Goal: Task Accomplishment & Management: Manage account settings

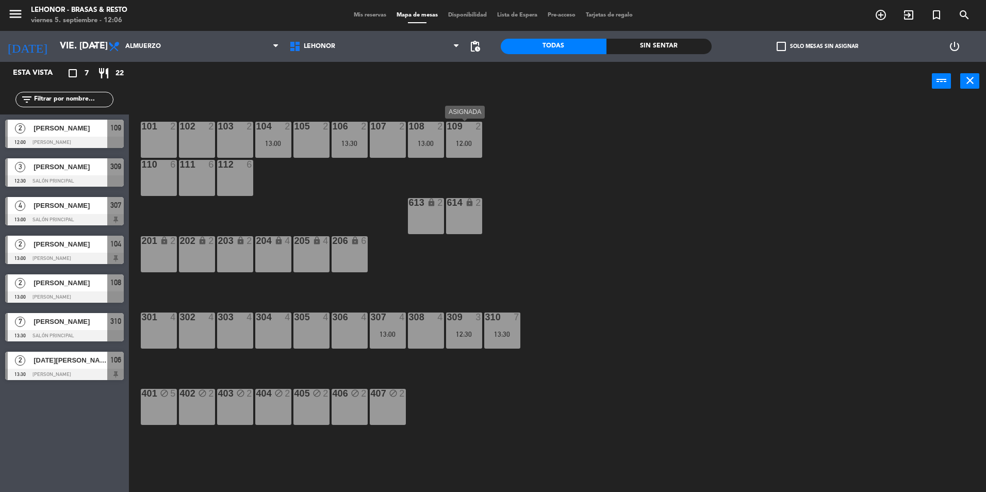
click at [466, 153] on div "109 2 12:00" at bounding box center [464, 140] width 36 height 36
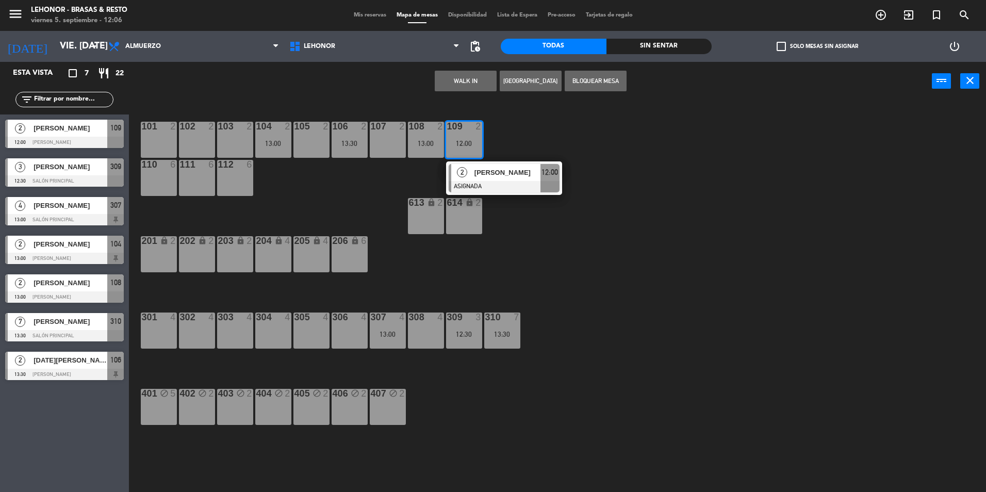
click at [320, 139] on div "105 2" at bounding box center [311, 140] width 36 height 36
click at [470, 85] on button "WALK IN" at bounding box center [498, 81] width 62 height 21
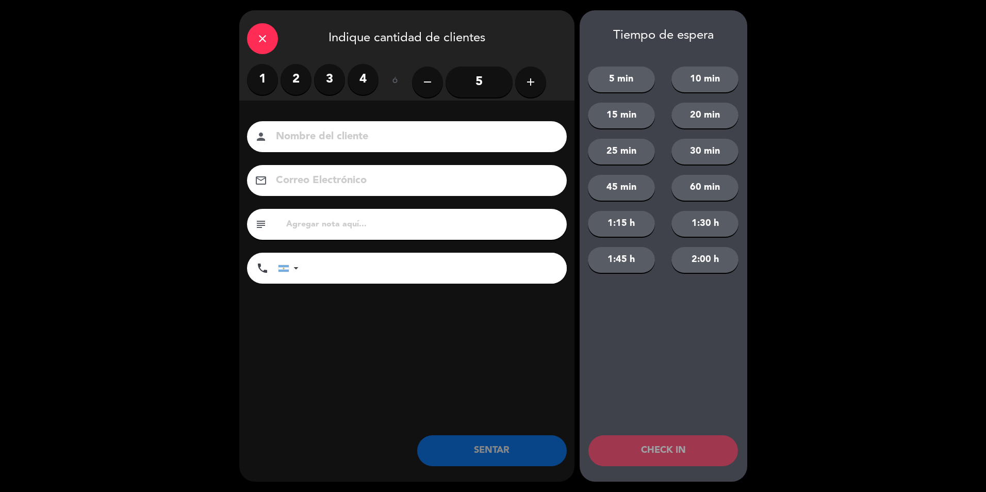
click at [261, 35] on icon "close" at bounding box center [262, 38] width 12 height 12
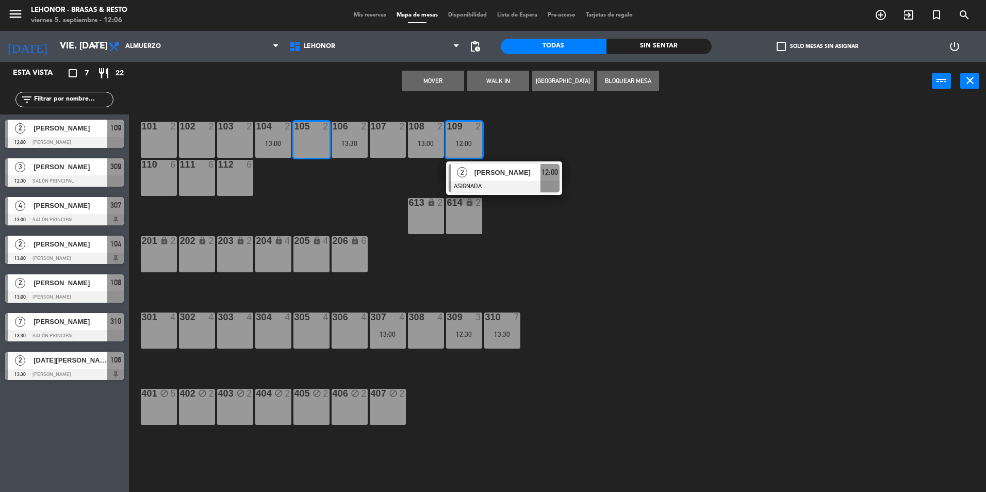
click at [419, 79] on button "Mover" at bounding box center [433, 81] width 62 height 21
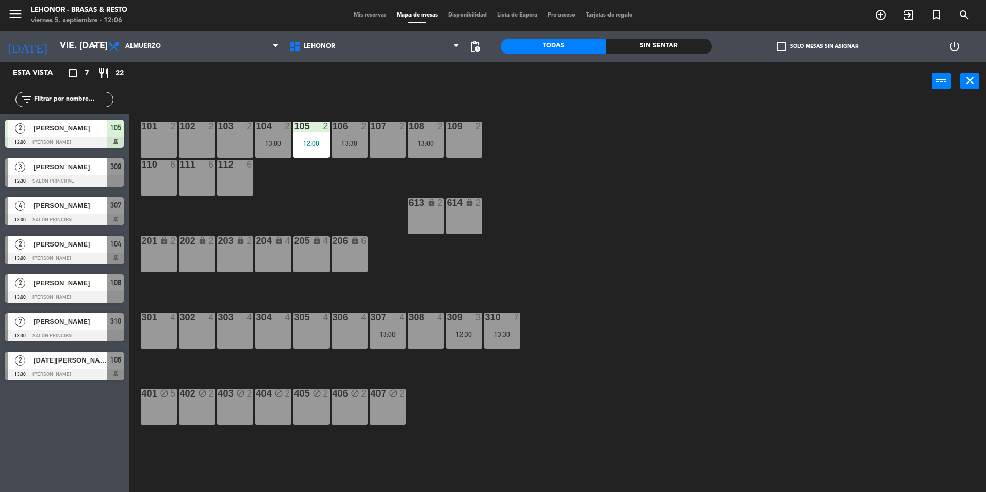
click at [647, 47] on div "Sin sentar" at bounding box center [659, 46] width 106 height 15
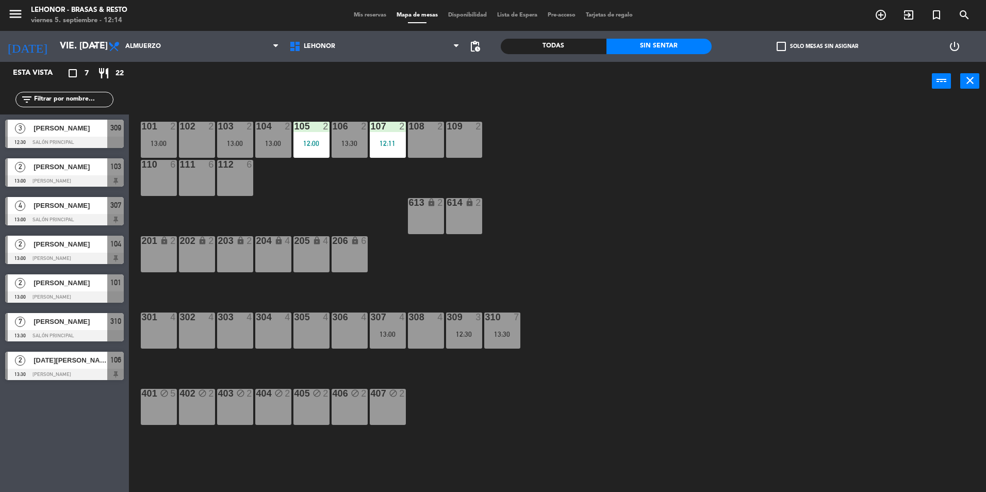
click at [398, 124] on div "2" at bounding box center [404, 126] width 17 height 9
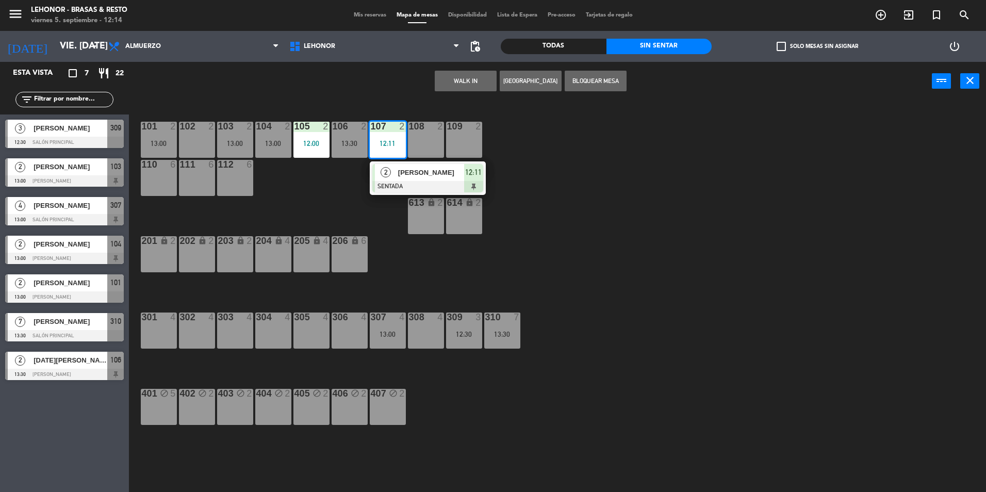
click at [436, 465] on div "101 2 13:00 102 2 103 2 13:00 104 2 13:00 105 2 12:00 106 2 13:30 107 2 12:11 2…" at bounding box center [562, 298] width 847 height 391
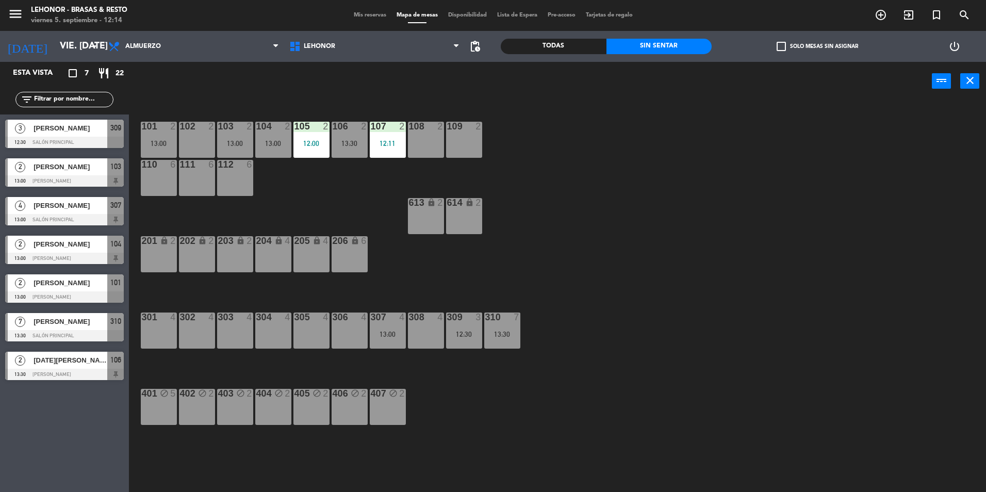
click at [308, 140] on div "12:00" at bounding box center [311, 143] width 36 height 7
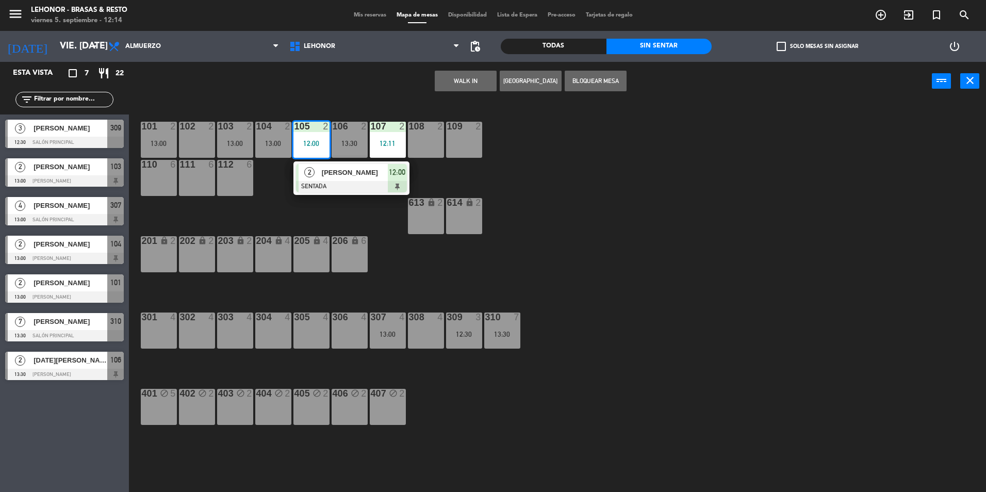
click at [425, 446] on div "101 2 13:00 102 2 103 2 13:00 104 2 13:00 105 2 12:00 2 [PERSON_NAME] SENTADA 1…" at bounding box center [562, 298] width 847 height 391
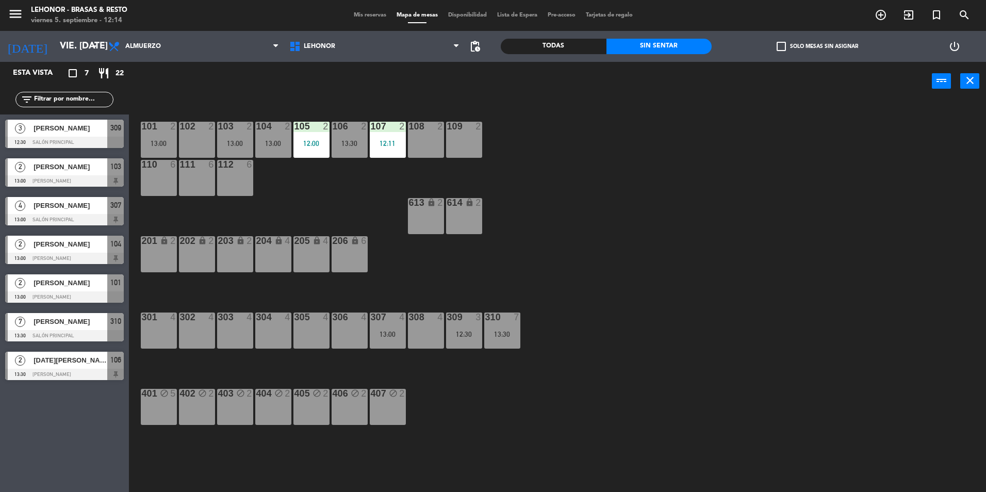
click at [567, 45] on div "Todas" at bounding box center [553, 46] width 106 height 15
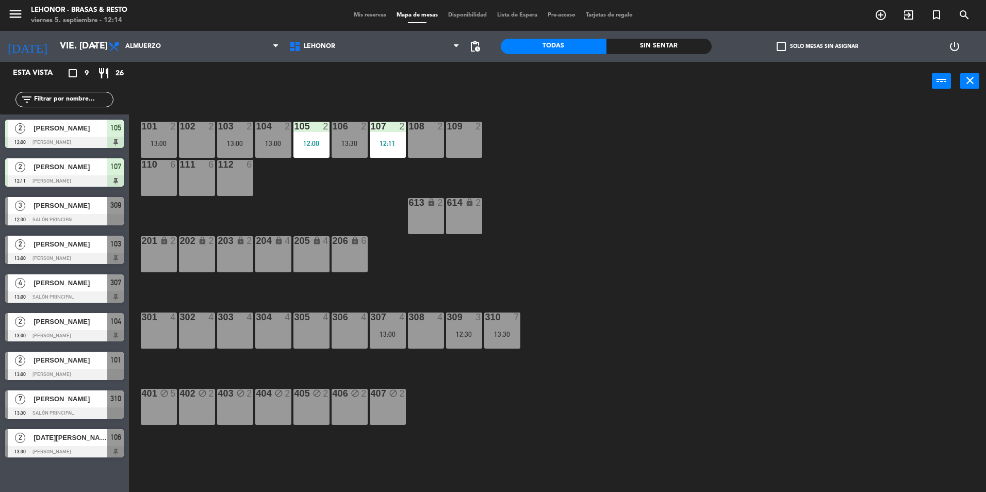
click at [633, 49] on div "Sin sentar" at bounding box center [659, 46] width 106 height 15
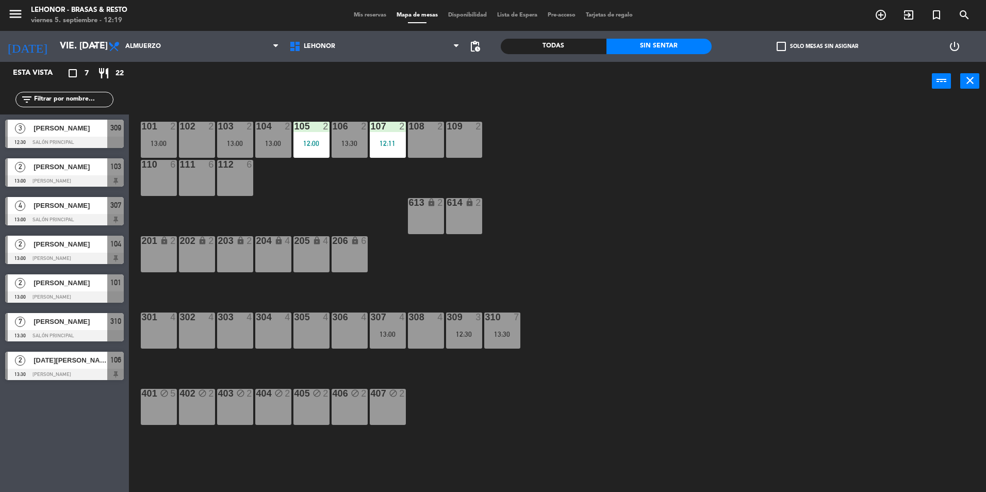
click at [201, 142] on div "102 2" at bounding box center [197, 140] width 36 height 36
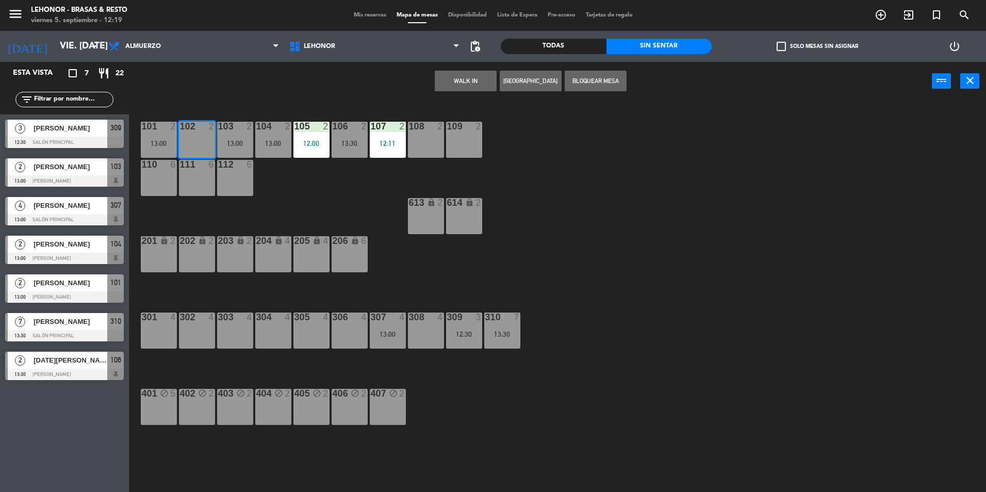
click at [453, 83] on button "WALK IN" at bounding box center [466, 81] width 62 height 21
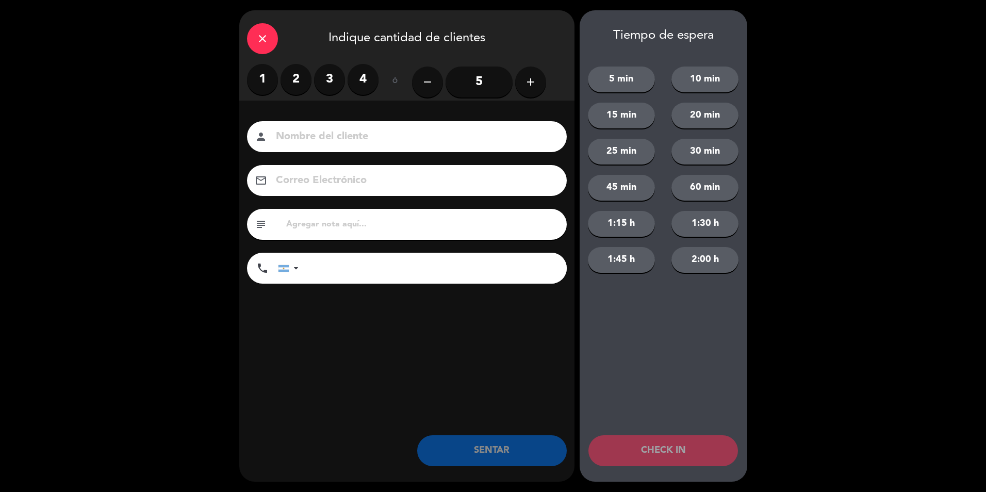
click at [296, 80] on label "2" at bounding box center [295, 79] width 31 height 31
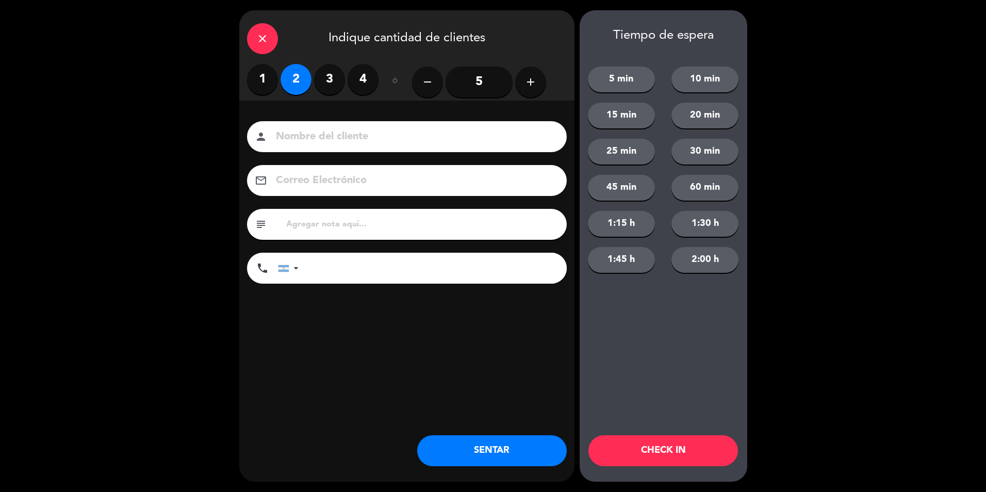
click at [310, 140] on input at bounding box center [414, 137] width 278 height 18
click at [266, 43] on icon "close" at bounding box center [262, 38] width 12 height 12
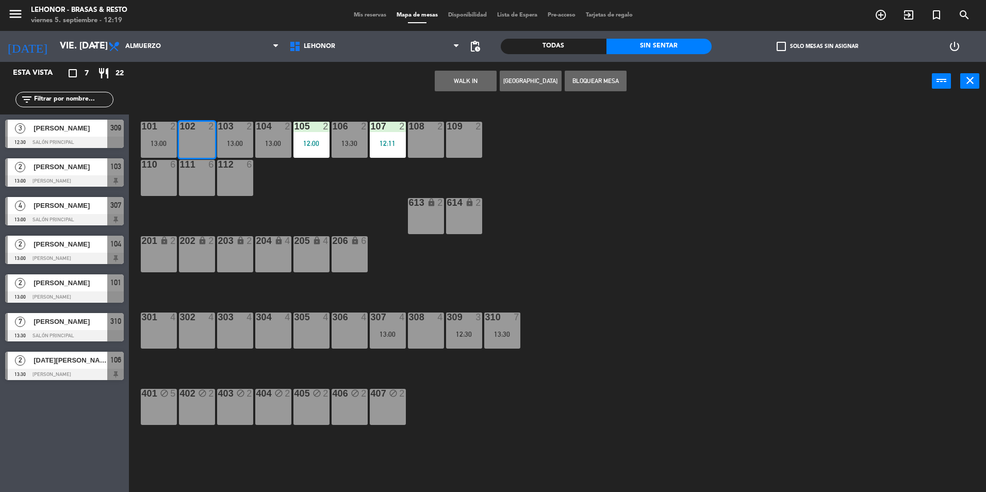
click at [554, 80] on button "[GEOGRAPHIC_DATA]" at bounding box center [530, 81] width 62 height 21
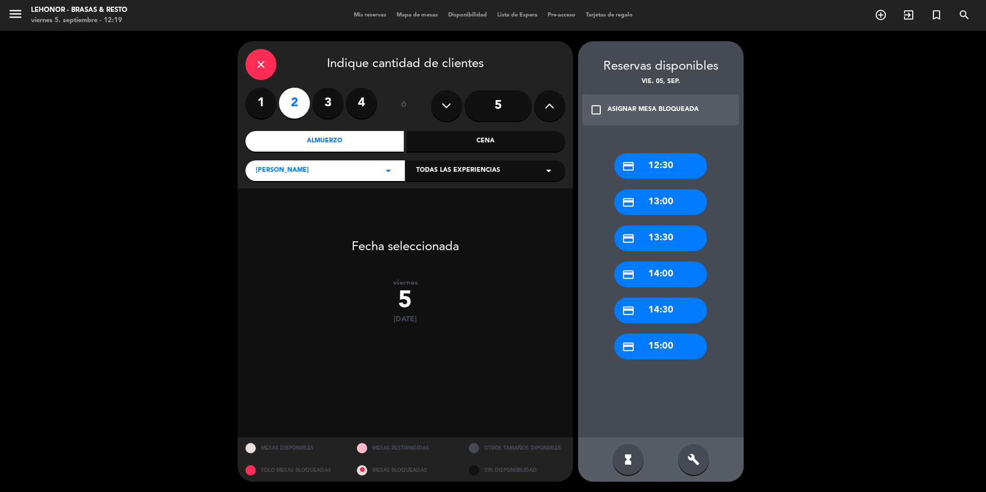
click at [677, 273] on div "credit_card 14:00" at bounding box center [660, 274] width 93 height 26
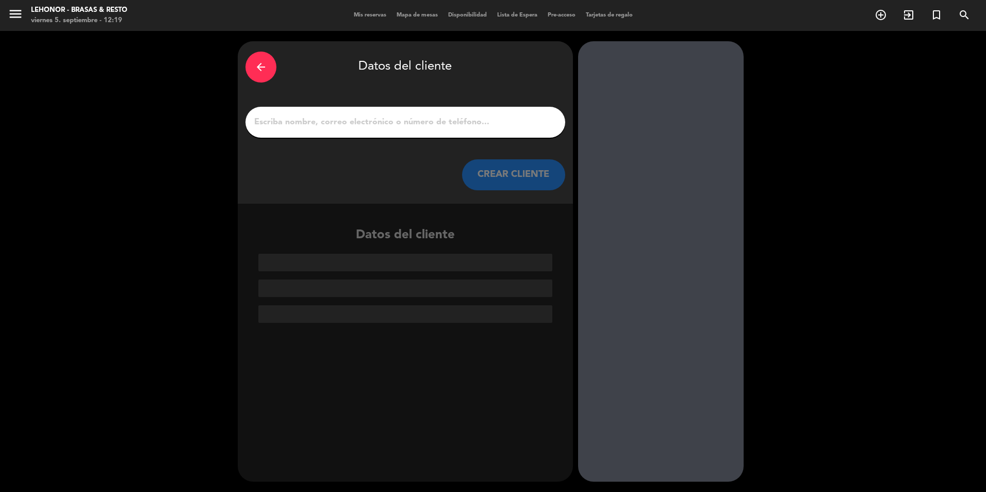
click at [339, 120] on input "1" at bounding box center [405, 122] width 304 height 14
type input "R"
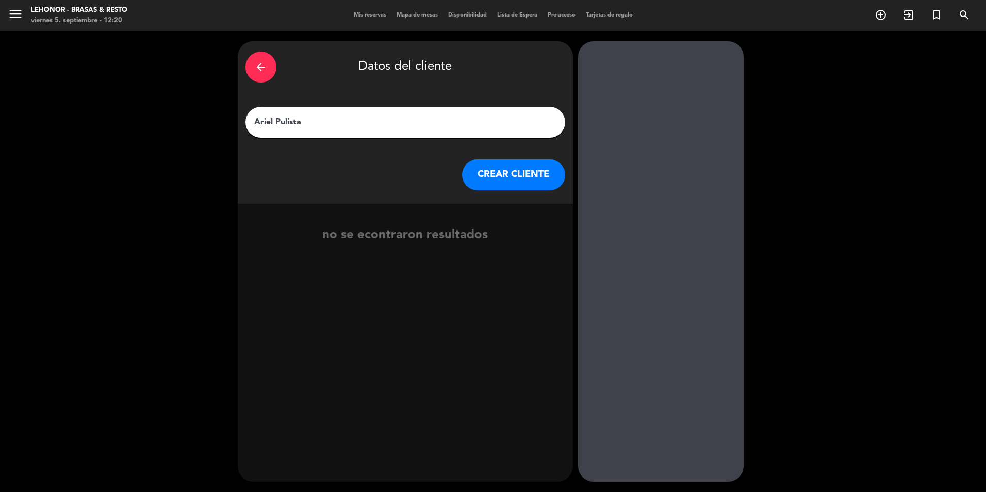
click at [280, 119] on input "Ariel Pulista" at bounding box center [405, 122] width 304 height 14
type input "[PERSON_NAME]"
click at [510, 169] on button "CREAR CLIENTE" at bounding box center [513, 174] width 103 height 31
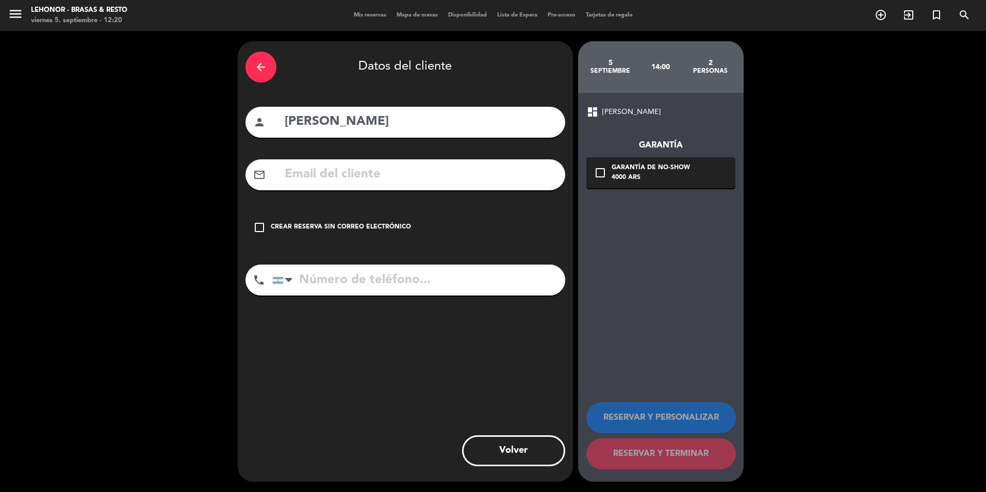
click at [290, 229] on div "Crear reserva sin correo electrónico" at bounding box center [341, 227] width 140 height 10
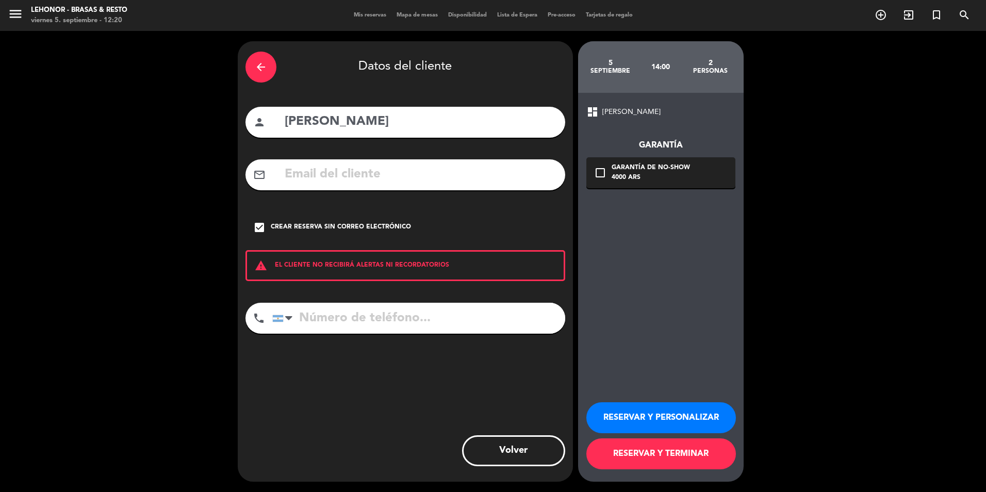
click at [363, 312] on input "tel" at bounding box center [418, 318] width 293 height 31
click at [683, 452] on button "RESERVAR Y TERMINAR" at bounding box center [660, 453] width 149 height 31
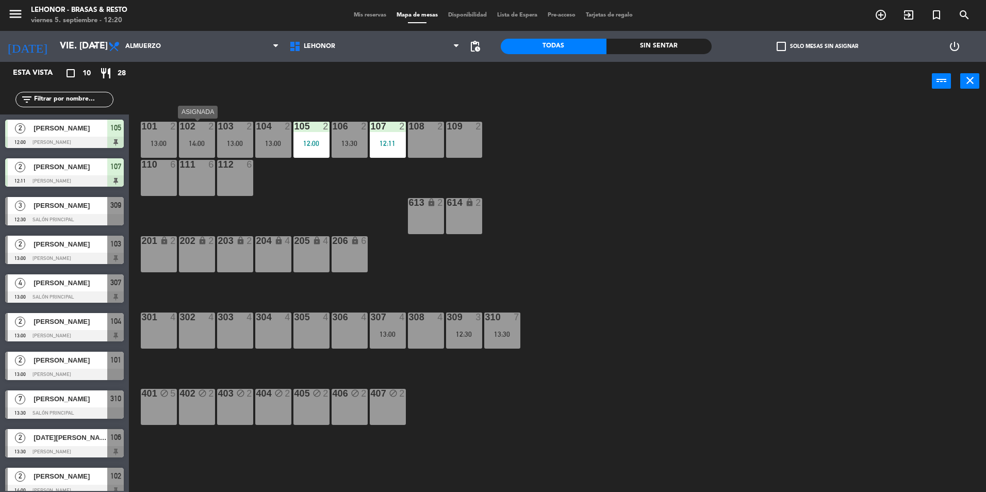
click at [201, 153] on div "102 2 14:00" at bounding box center [197, 140] width 36 height 36
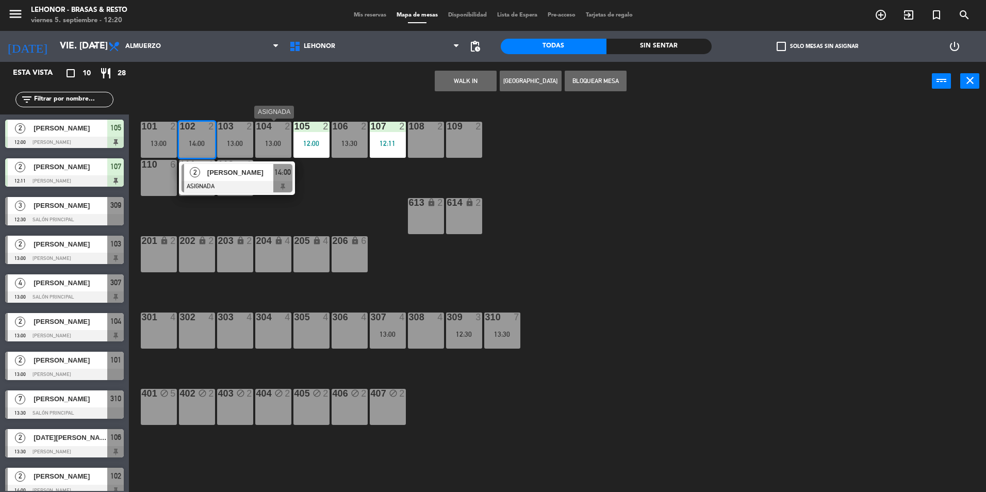
click at [269, 146] on div "13:00" at bounding box center [273, 143] width 36 height 7
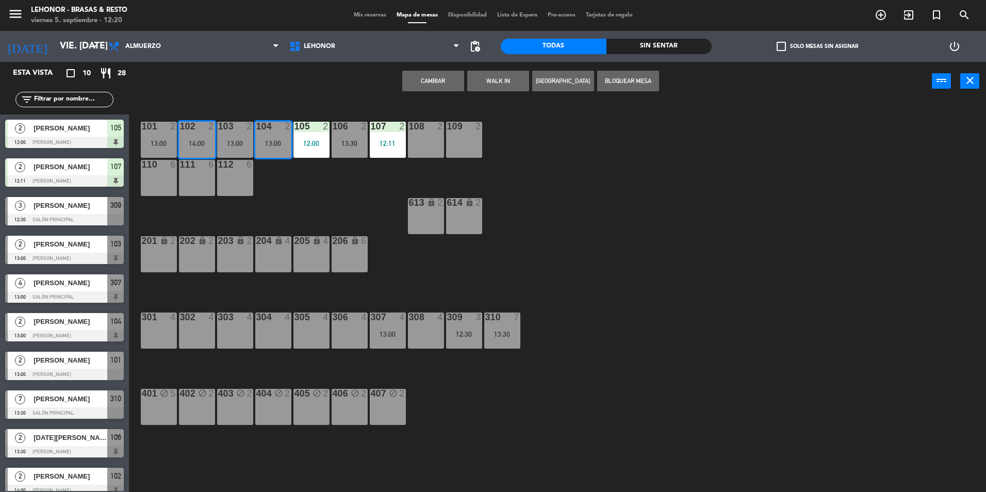
click at [490, 418] on div "101 2 13:00 102 2 14:00 103 2 13:00 104 2 13:00 105 2 12:00 106 2 13:30 107 2 1…" at bounding box center [562, 298] width 847 height 391
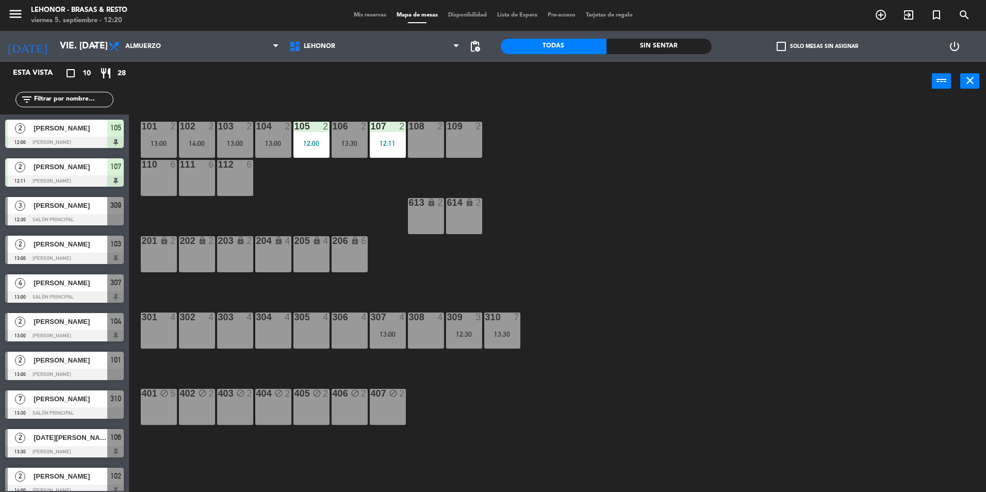
click at [205, 148] on div "102 2 14:00" at bounding box center [197, 140] width 36 height 36
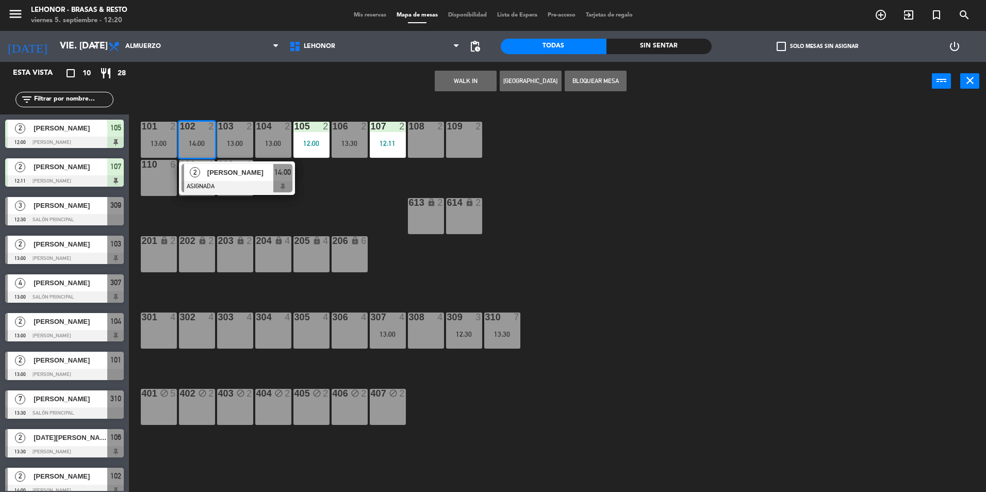
click at [417, 465] on div "101 2 13:00 102 2 14:00 2 [PERSON_NAME] ASIGNADA 14:00 103 2 13:00 104 2 13:00 …" at bounding box center [562, 298] width 847 height 391
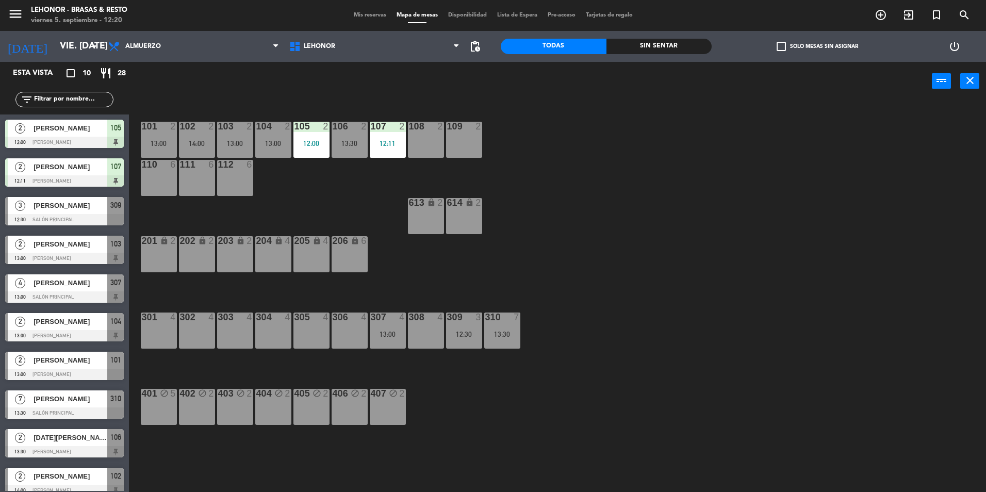
click at [209, 137] on div "102 2 14:00" at bounding box center [197, 140] width 36 height 36
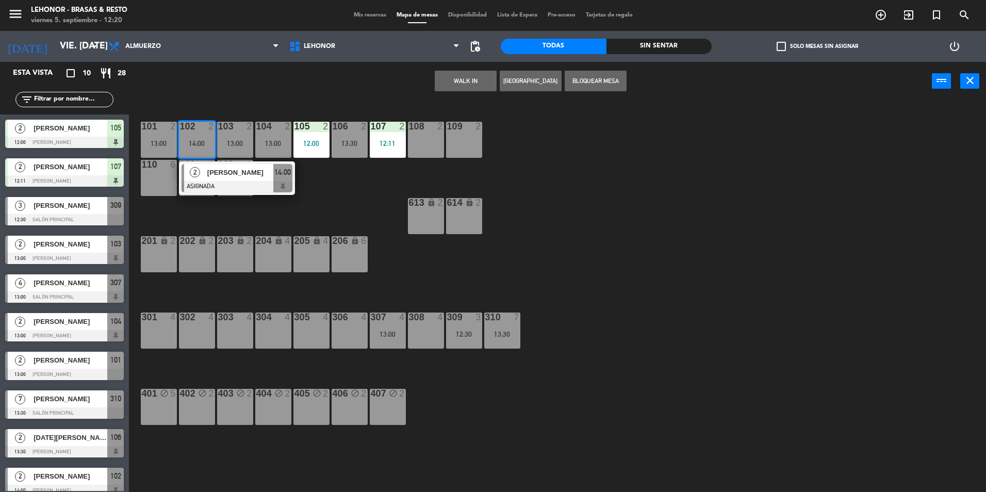
click at [243, 176] on span "[PERSON_NAME]" at bounding box center [240, 172] width 66 height 11
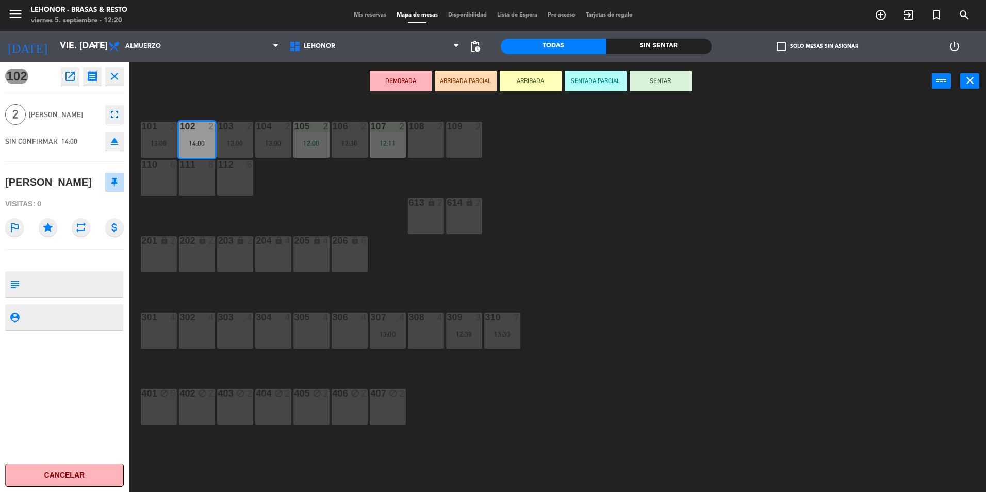
click at [676, 304] on div "101 2 13:00 102 2 14:00 103 2 13:00 104 2 13:00 105 2 12:00 106 2 13:30 107 2 1…" at bounding box center [562, 298] width 847 height 391
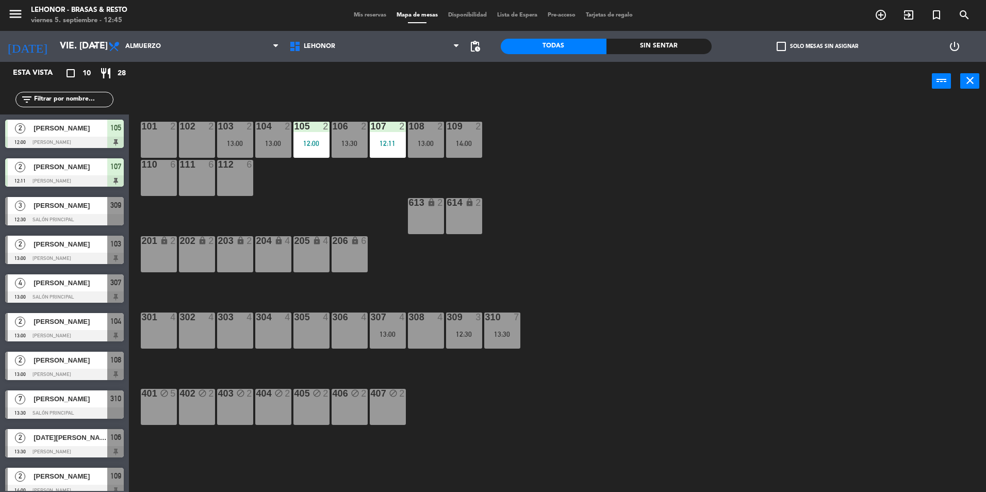
click at [638, 43] on div "Sin sentar" at bounding box center [659, 46] width 106 height 15
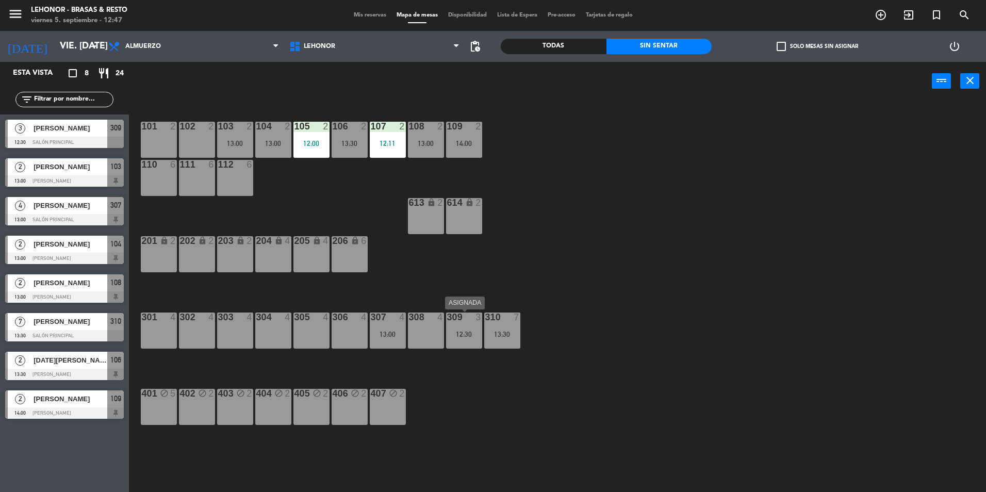
click at [476, 328] on div "309 3 12:30" at bounding box center [464, 330] width 36 height 36
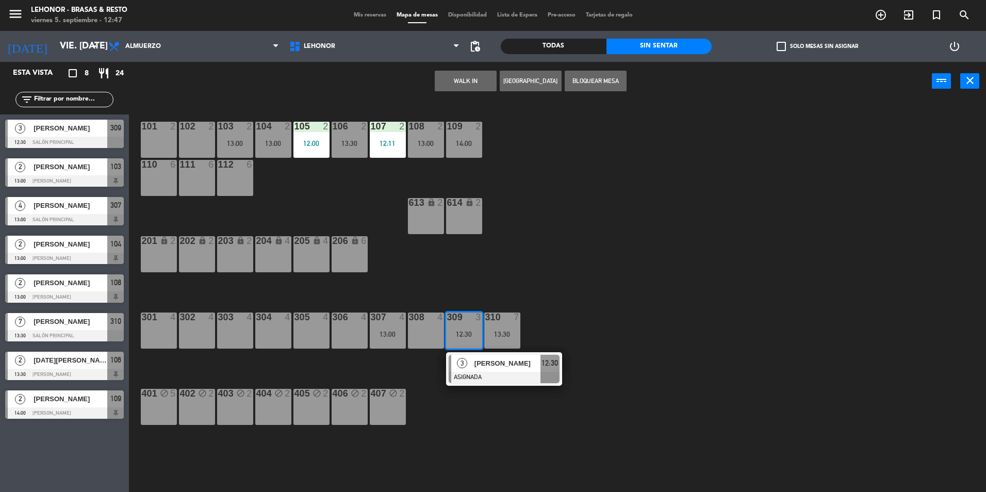
click at [202, 326] on div "302 4" at bounding box center [197, 330] width 36 height 36
click at [443, 80] on button "Mover" at bounding box center [433, 81] width 62 height 21
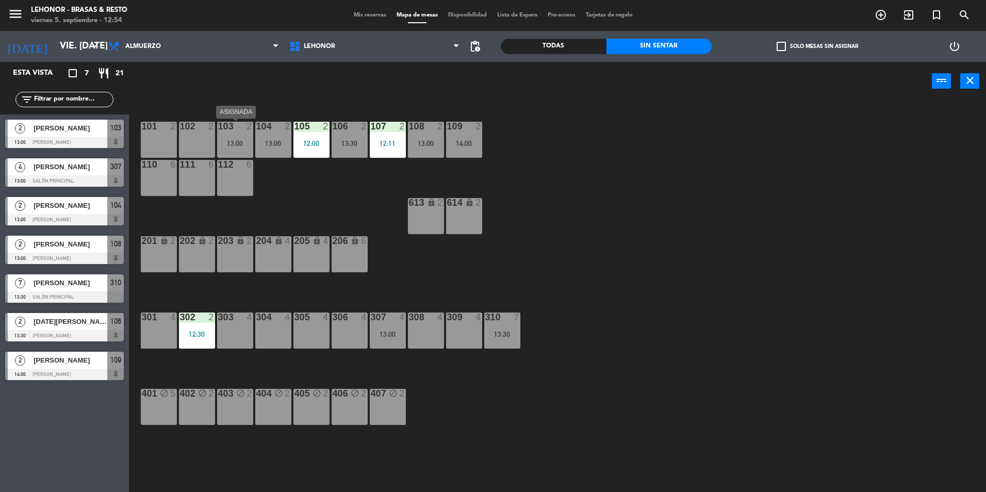
click at [228, 148] on div "103 2 13:00" at bounding box center [235, 140] width 36 height 36
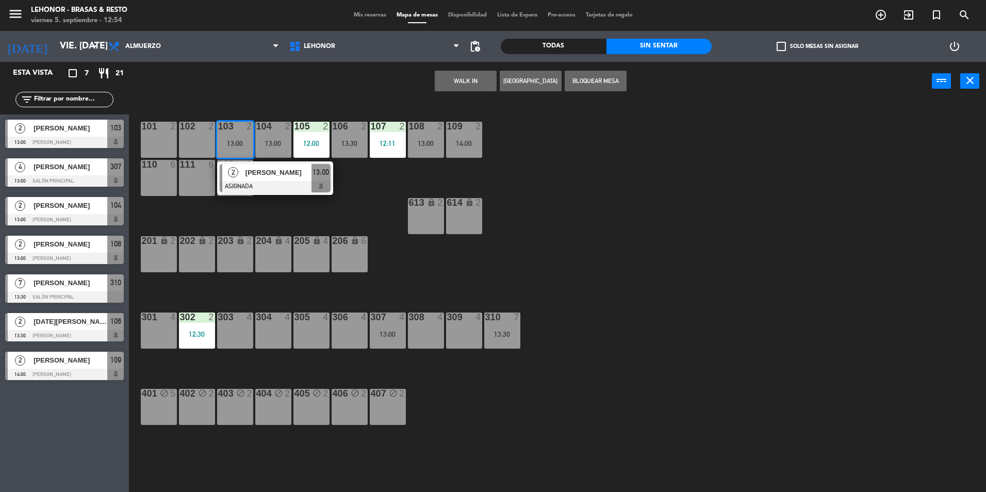
click at [278, 188] on div at bounding box center [275, 186] width 111 height 11
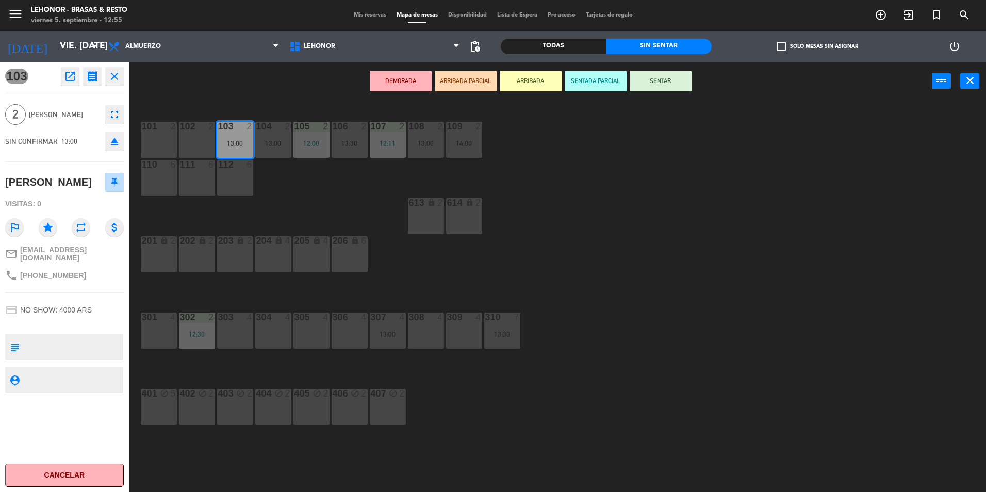
click at [117, 81] on icon "close" at bounding box center [114, 76] width 12 height 12
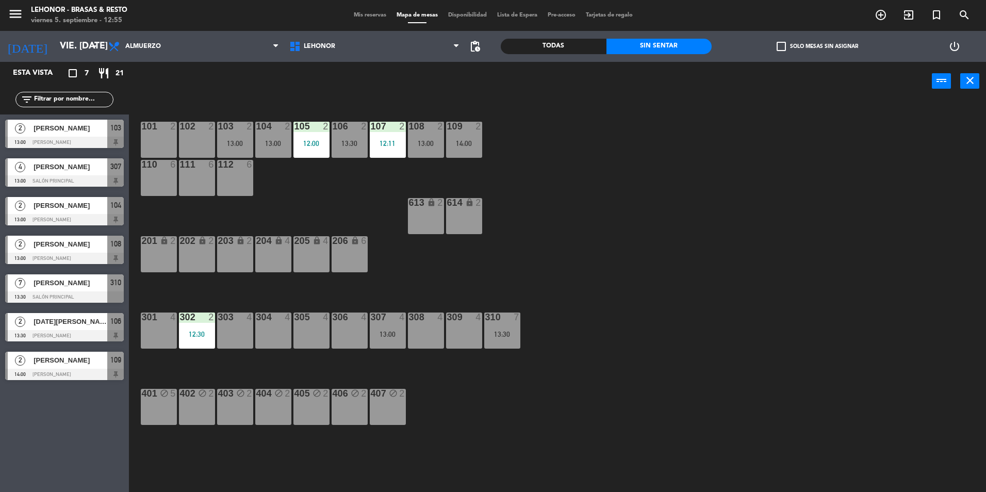
click at [189, 153] on div "102 2" at bounding box center [197, 140] width 36 height 36
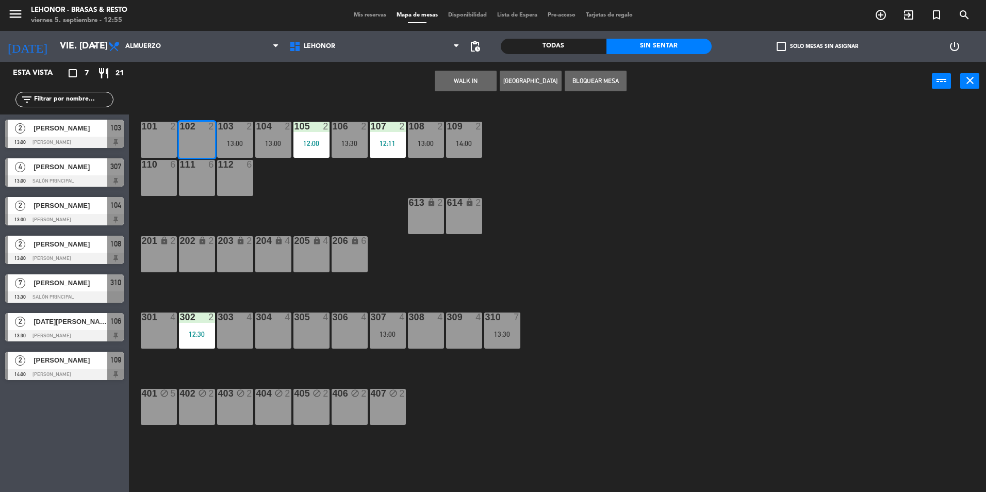
click at [472, 76] on button "WALK IN" at bounding box center [466, 81] width 62 height 21
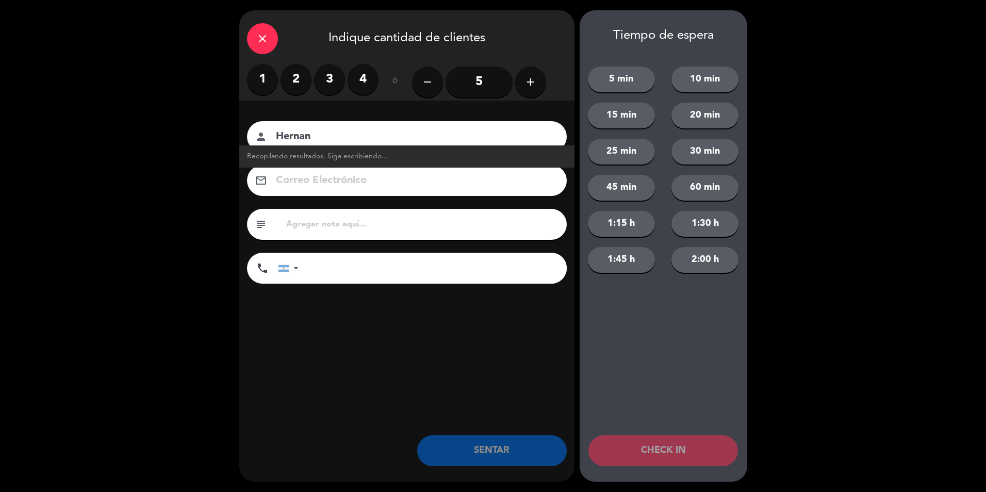
type input "Hernan"
click at [305, 81] on label "2" at bounding box center [295, 79] width 31 height 31
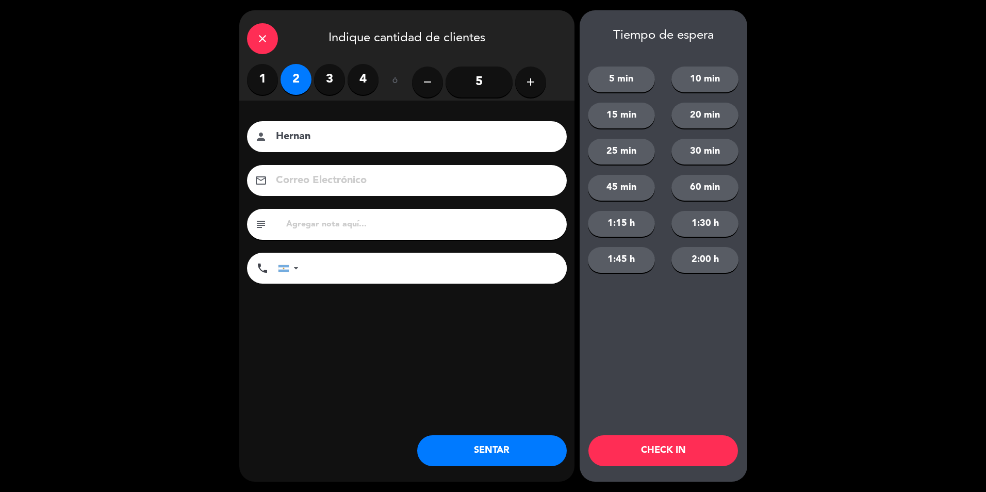
click at [634, 453] on button "CHECK IN" at bounding box center [662, 450] width 149 height 31
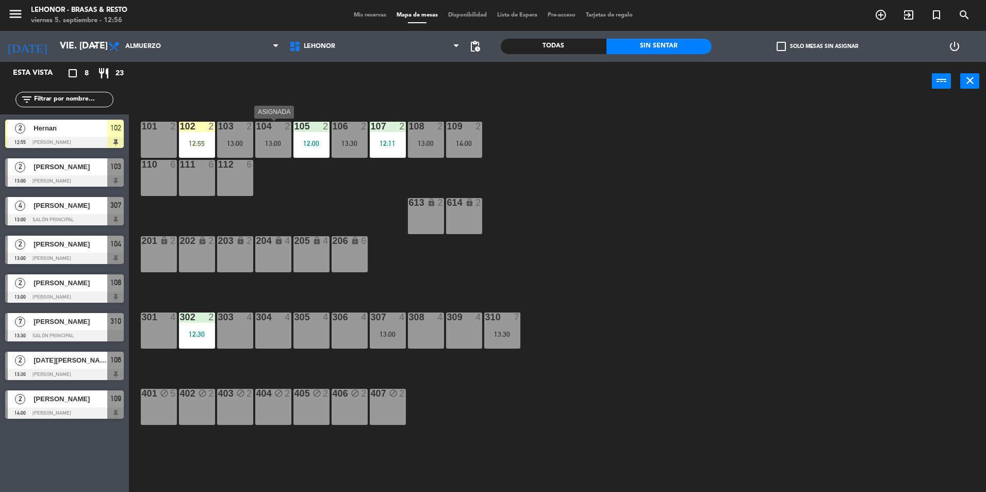
click at [265, 139] on div "104 2 13:00" at bounding box center [273, 140] width 36 height 36
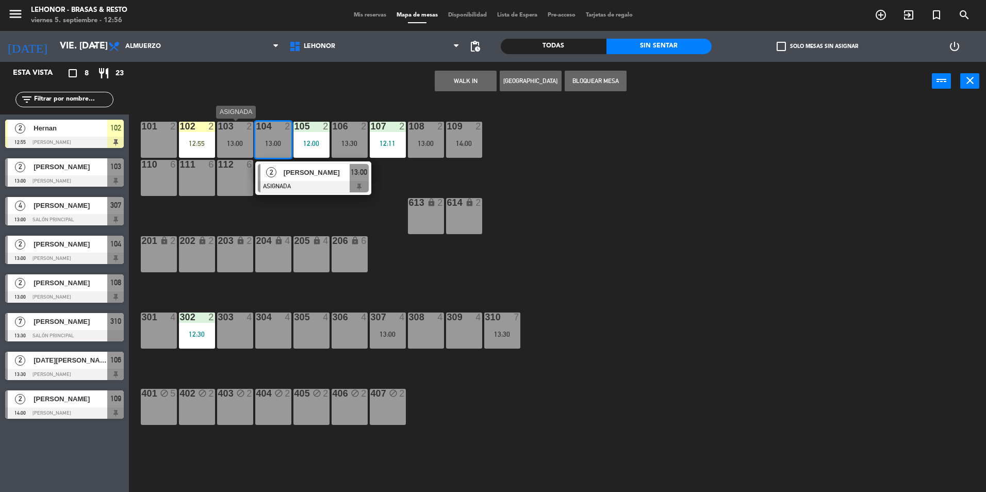
click at [240, 139] on div "103 2 13:00" at bounding box center [235, 140] width 36 height 36
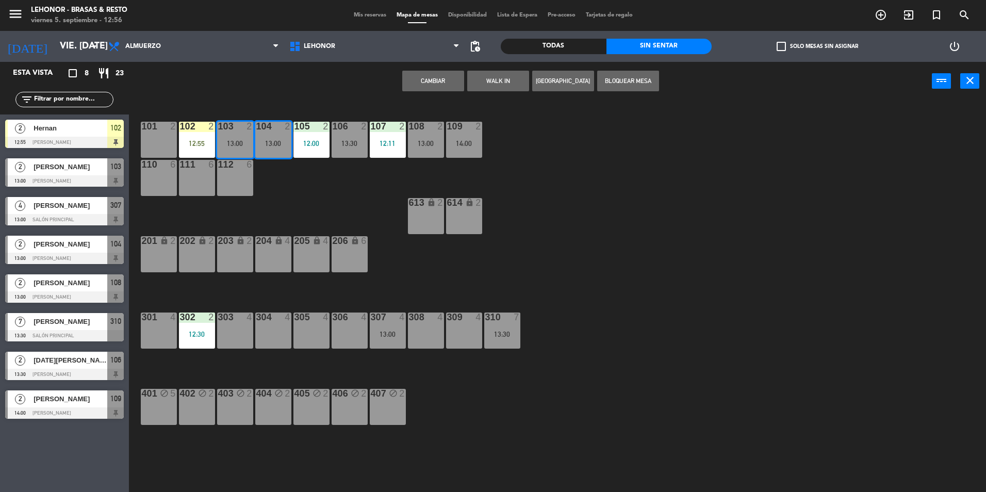
click at [431, 73] on button "Cambiar" at bounding box center [433, 81] width 62 height 21
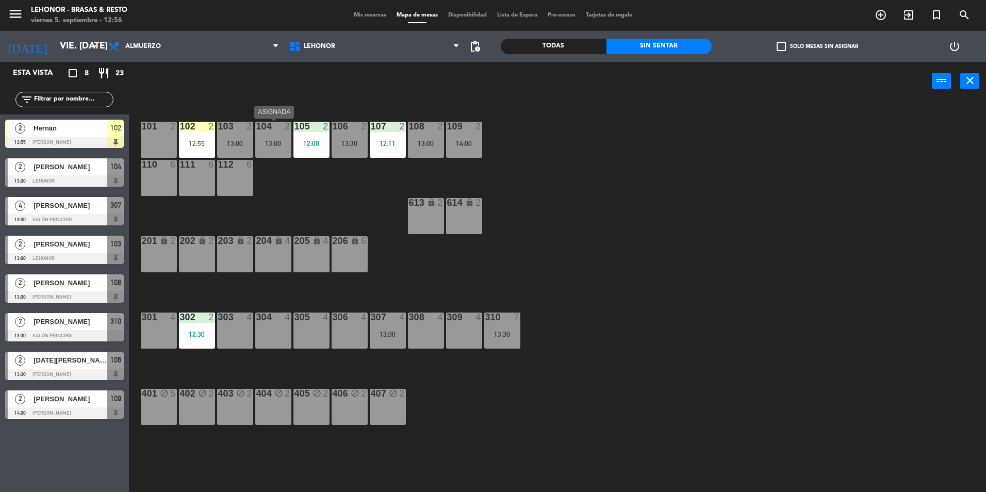
click at [276, 142] on div "13:00" at bounding box center [273, 143] width 36 height 7
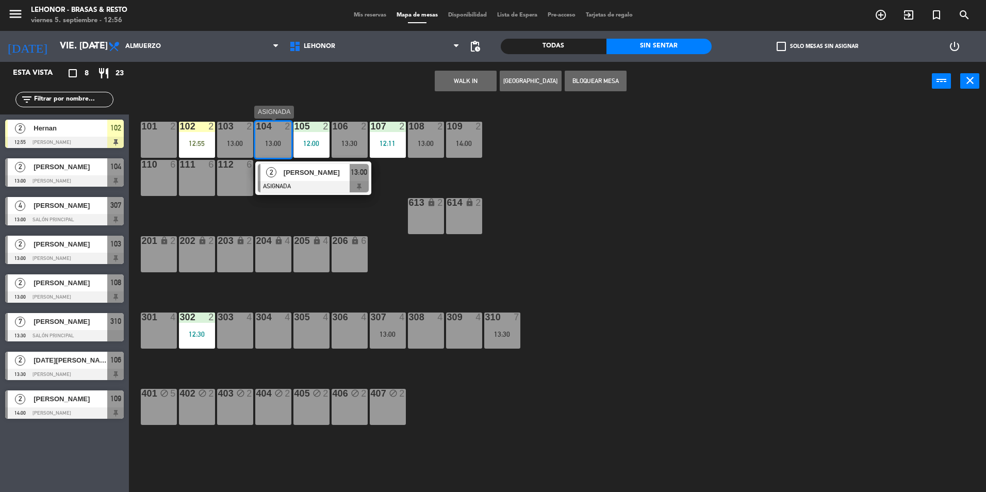
click at [338, 185] on div at bounding box center [313, 186] width 111 height 11
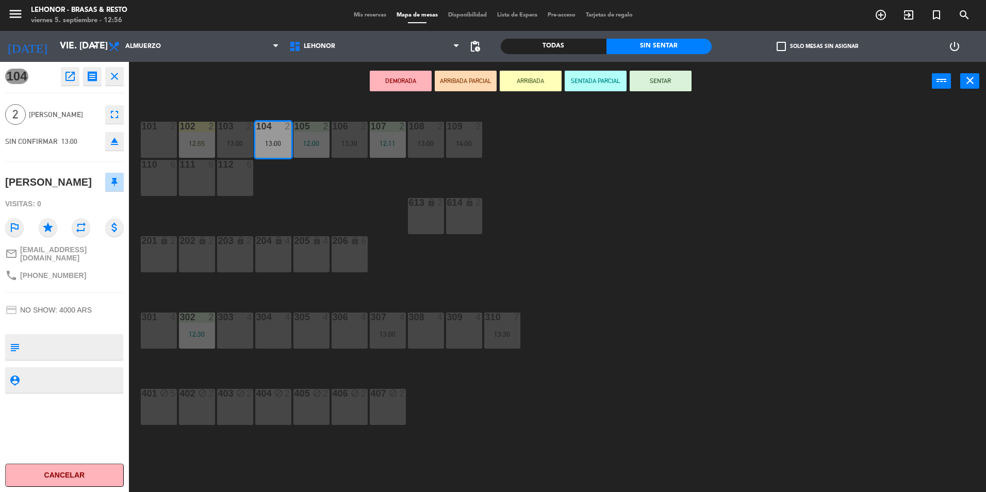
click at [657, 88] on button "SENTAR" at bounding box center [660, 81] width 62 height 21
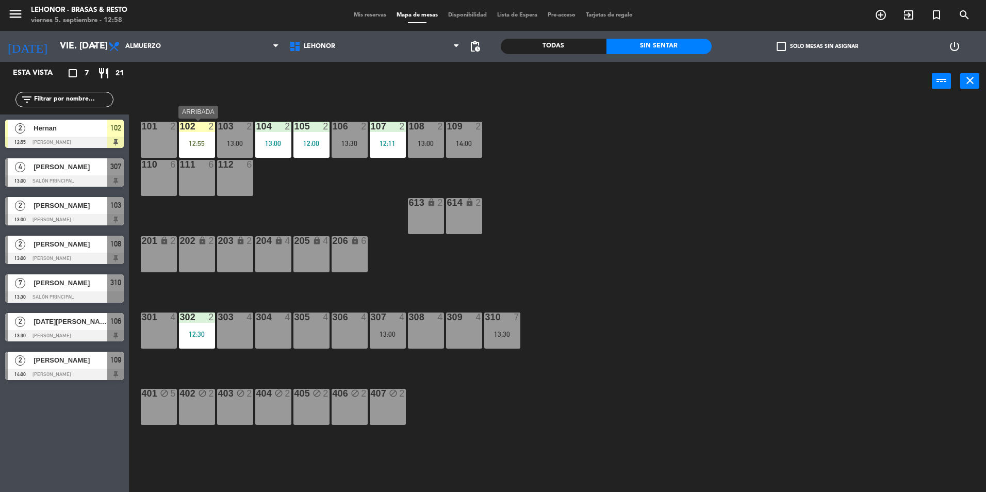
click at [205, 138] on div "102 2 12:55" at bounding box center [197, 140] width 36 height 36
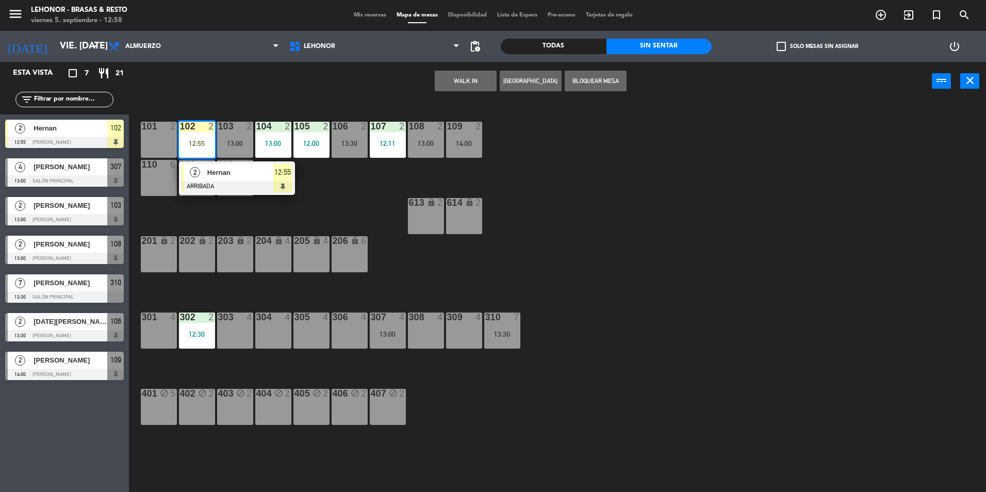
click at [173, 139] on div "101 2" at bounding box center [159, 140] width 36 height 36
click at [410, 84] on button "Mover" at bounding box center [433, 81] width 62 height 21
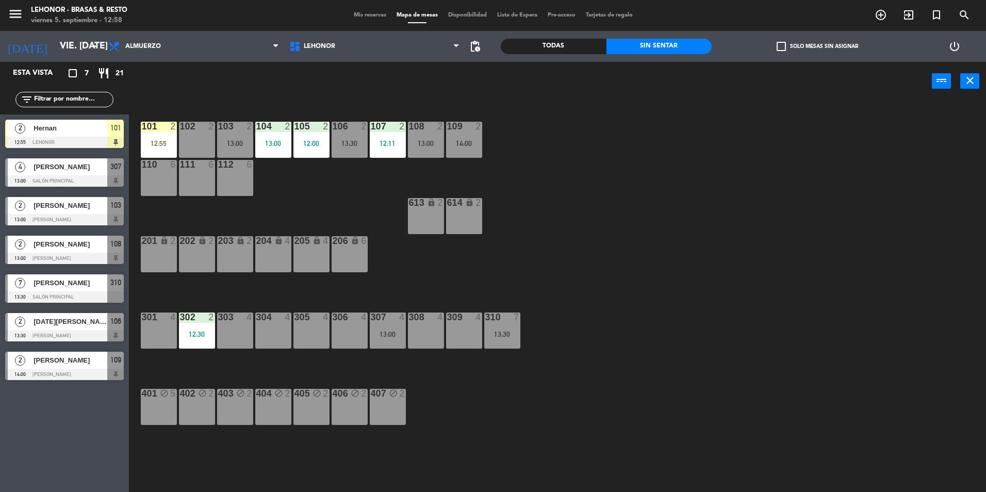
click at [137, 149] on main "101 2 12:55 102 2 103 2 13:00 104 2 13:00 105 2 12:00 106 2 13:30 107 2 12:11 1…" at bounding box center [557, 293] width 857 height 401
click at [157, 120] on div "101 2 12:55 102 2 103 2 13:00 104 2 13:00 105 2 12:00 106 2 13:30 107 2 12:11 1…" at bounding box center [562, 298] width 847 height 391
click at [160, 130] on div at bounding box center [158, 126] width 17 height 9
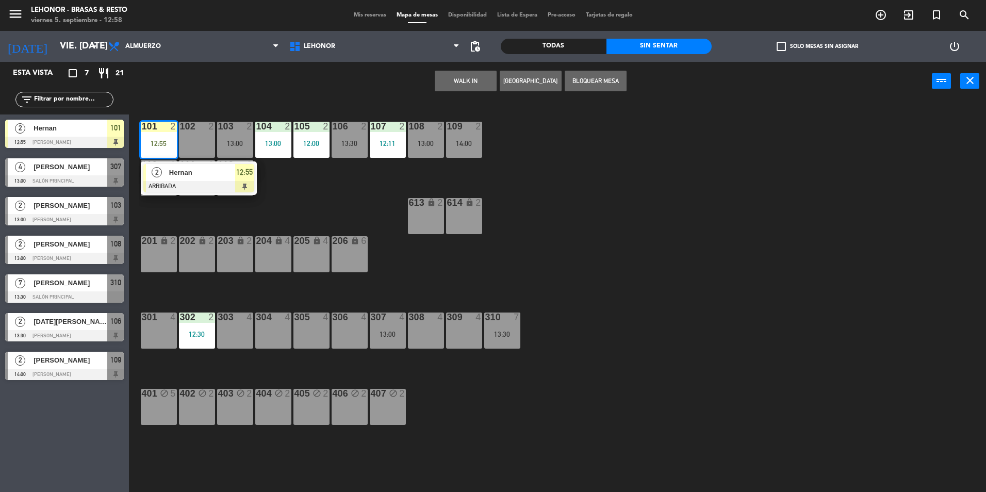
drag, startPoint x: 204, startPoint y: 176, endPoint x: 216, endPoint y: 175, distance: 12.0
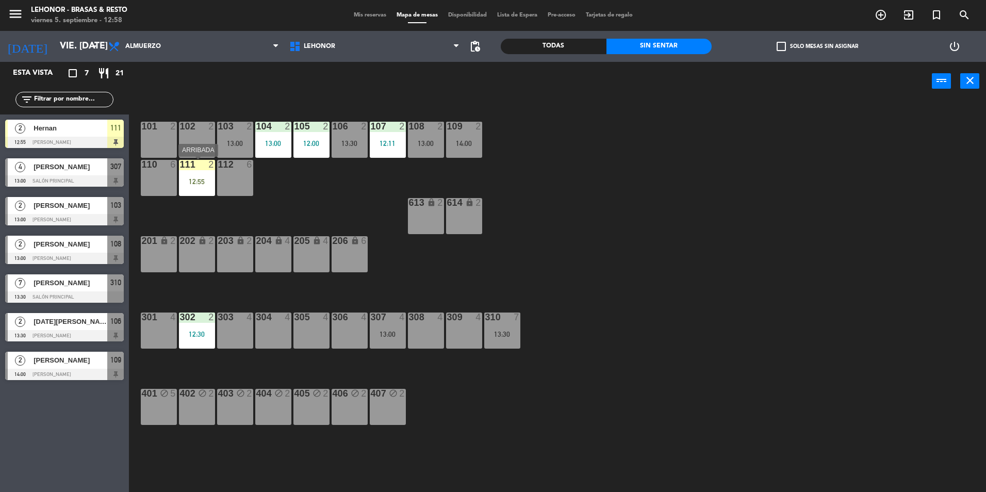
click at [180, 169] on div "111" at bounding box center [180, 164] width 1 height 9
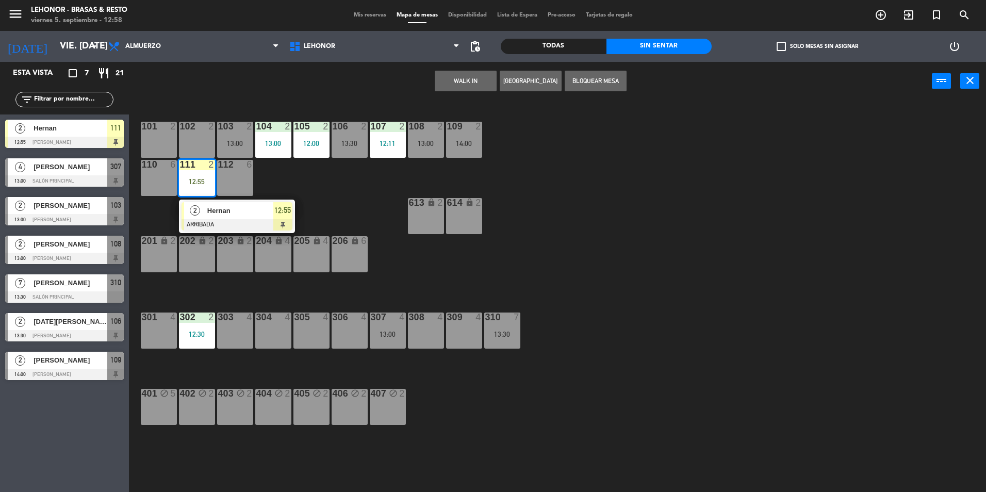
click at [158, 128] on div at bounding box center [158, 126] width 17 height 9
click at [426, 78] on button "Mover" at bounding box center [433, 81] width 62 height 21
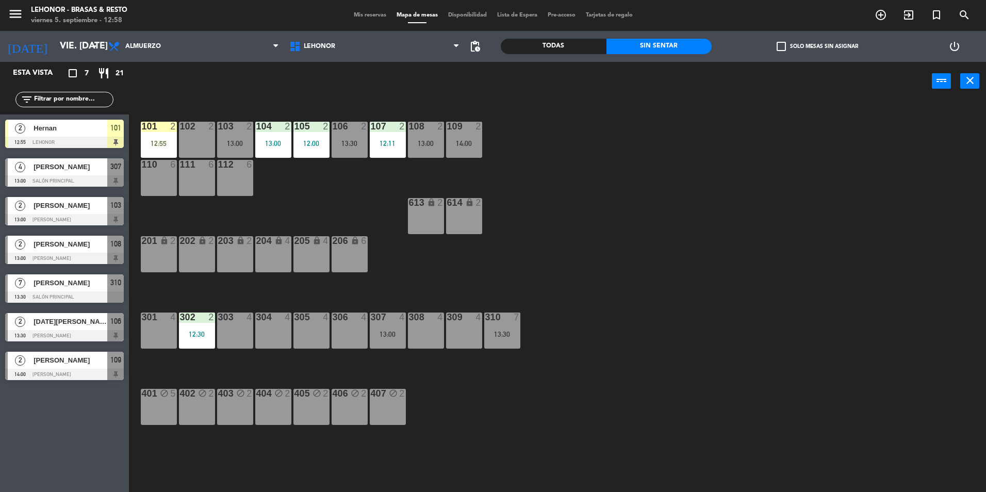
click at [139, 147] on div "101 2 12:55 102 2 103 2 13:00 104 2 13:00 105 2 12:00 106 2 13:30 107 2 12:11 1…" at bounding box center [562, 298] width 847 height 391
click at [150, 141] on div "12:55" at bounding box center [159, 143] width 36 height 7
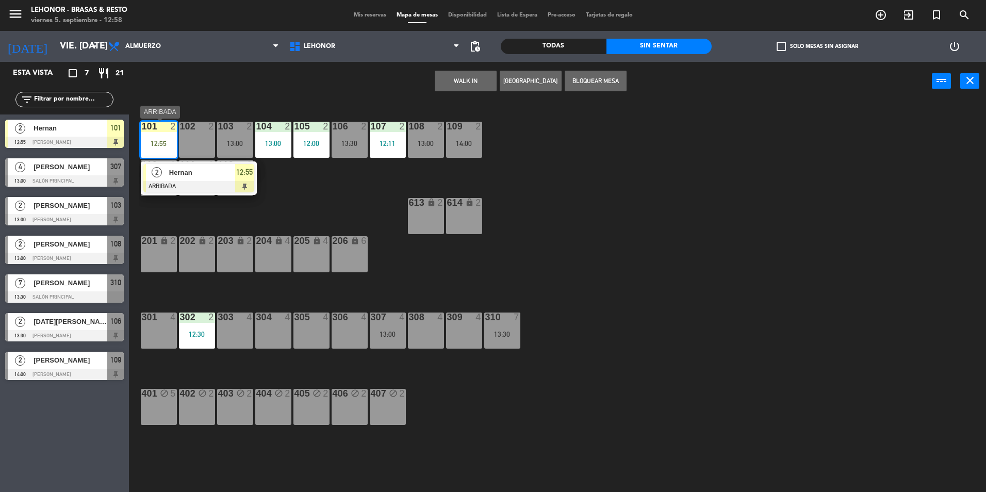
click at [190, 176] on span "Hernan" at bounding box center [202, 172] width 66 height 11
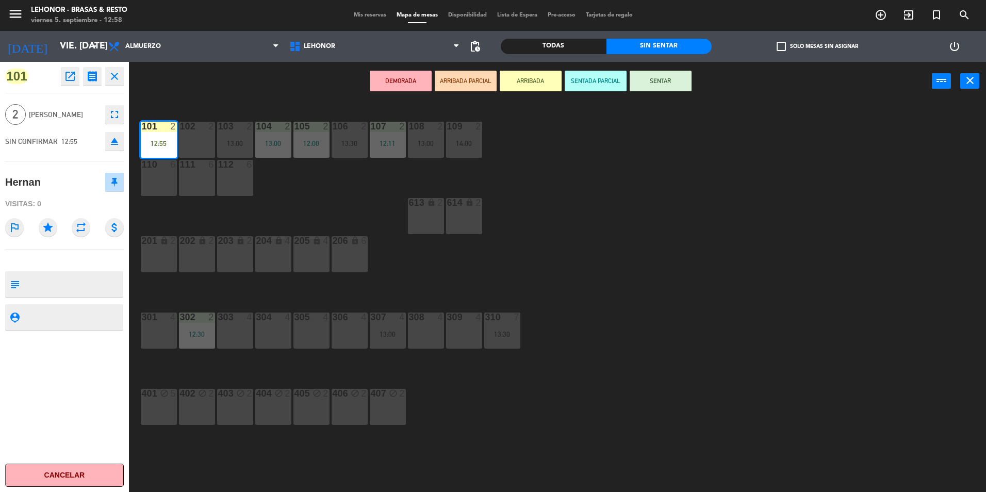
click at [677, 81] on button "SENTAR" at bounding box center [660, 81] width 62 height 21
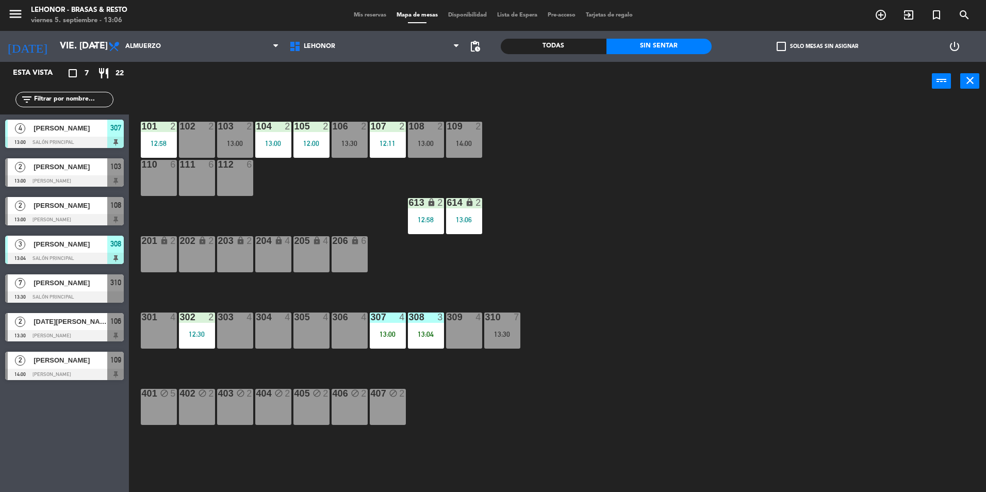
click at [88, 215] on div at bounding box center [64, 219] width 119 height 11
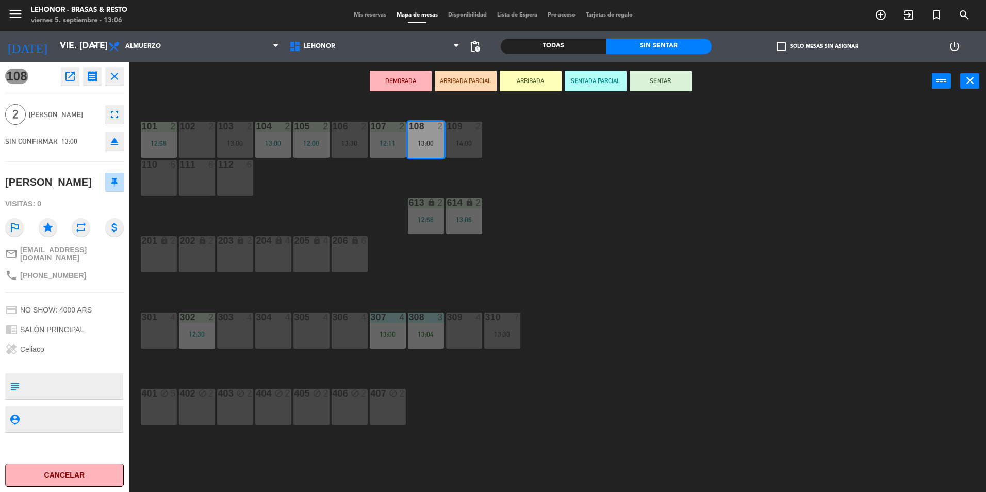
click at [706, 276] on div "101 2 12:58 102 2 103 2 13:00 104 2 13:00 105 2 12:00 106 2 13:30 107 2 12:11 1…" at bounding box center [562, 298] width 847 height 391
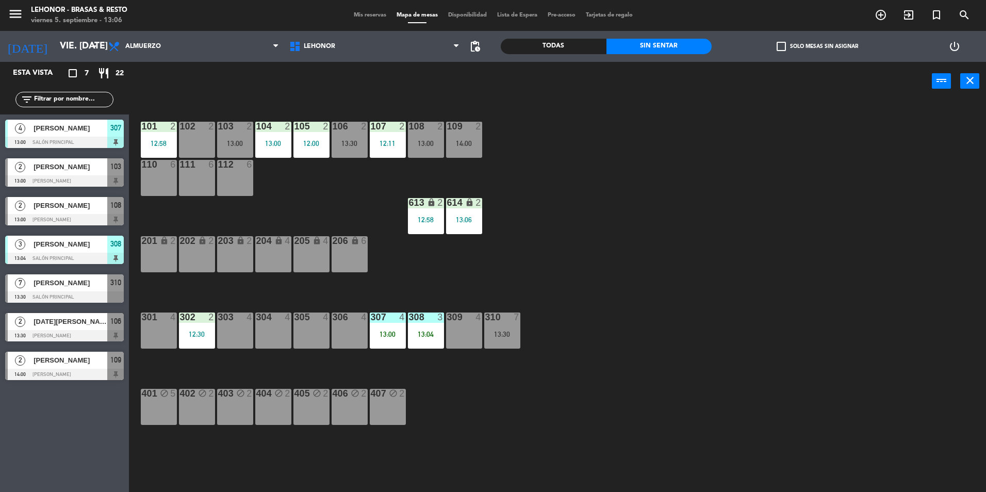
click at [74, 214] on div at bounding box center [64, 219] width 119 height 11
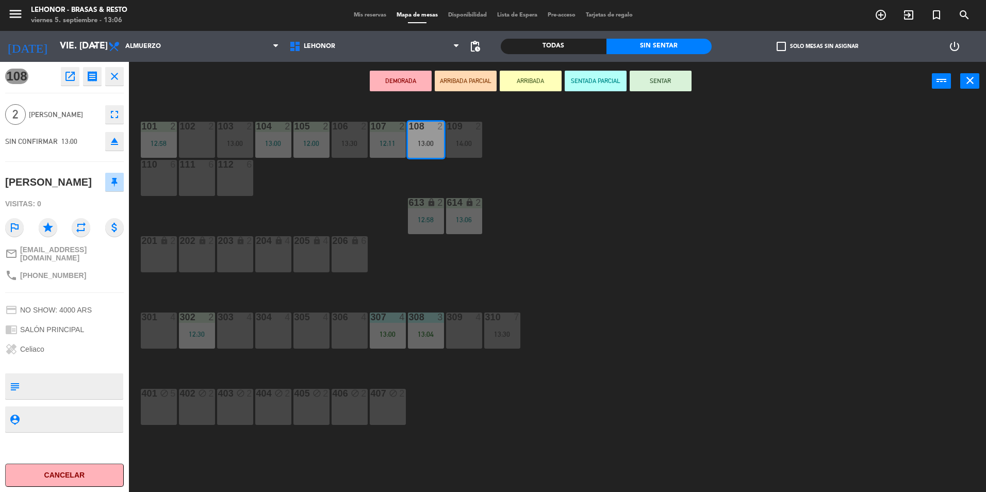
click at [525, 427] on div "101 2 12:58 102 2 103 2 13:00 104 2 13:00 105 2 12:00 106 2 13:30 107 2 12:11 1…" at bounding box center [562, 298] width 847 height 391
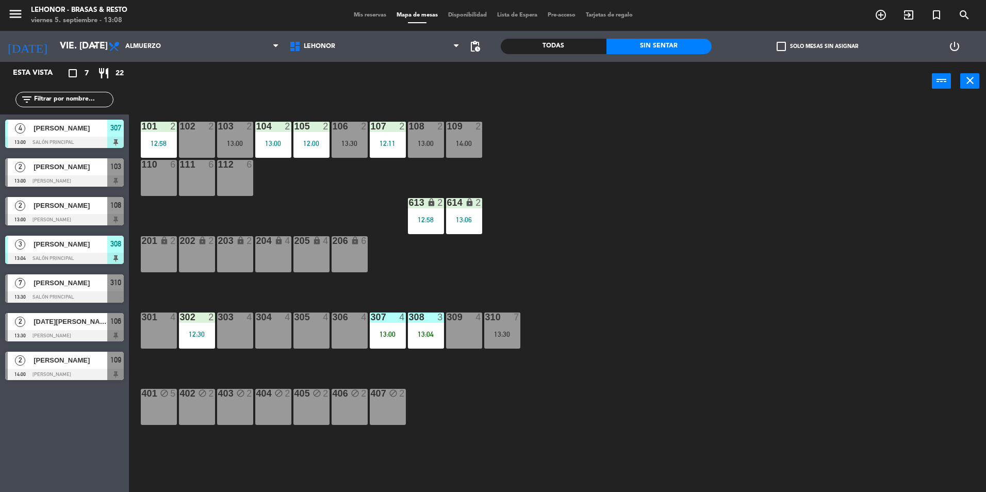
click at [420, 145] on div "13:00" at bounding box center [426, 143] width 36 height 7
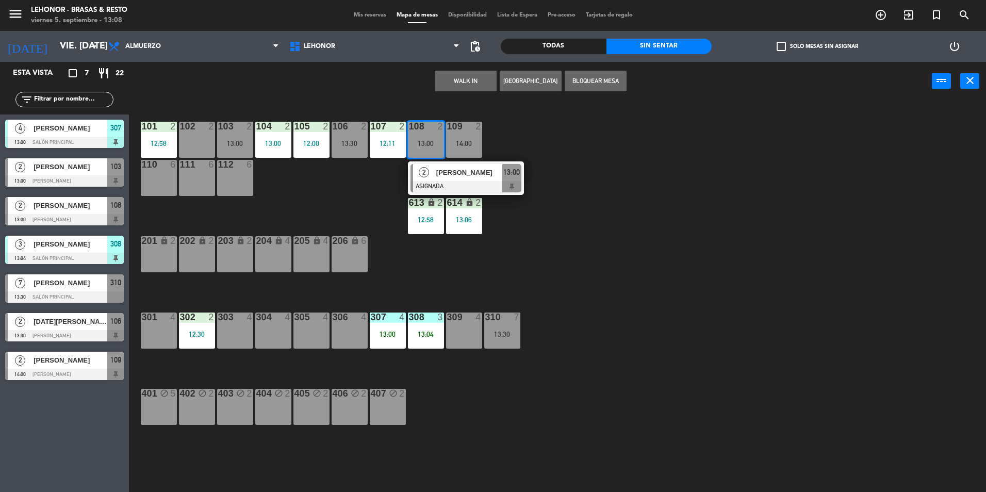
click at [443, 172] on span "[PERSON_NAME]" at bounding box center [469, 172] width 66 height 11
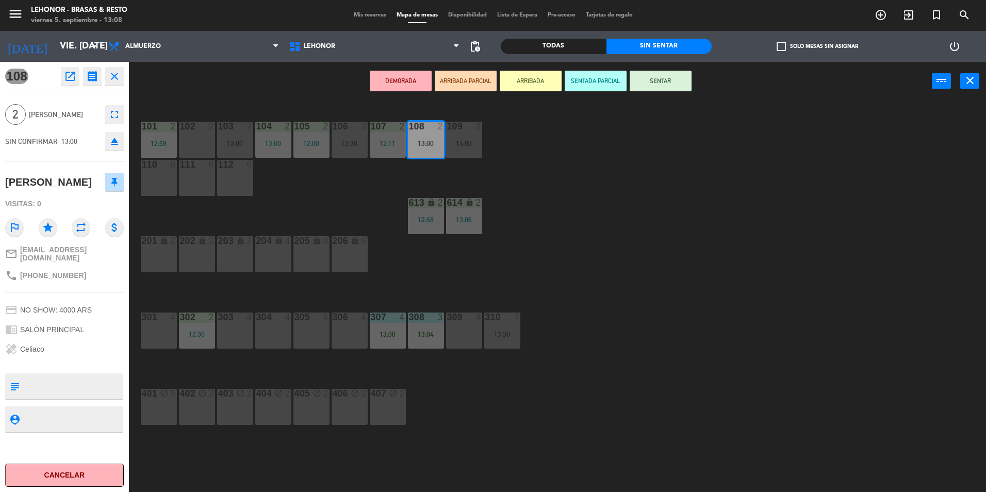
click at [542, 83] on button "ARRIBADA" at bounding box center [530, 81] width 62 height 21
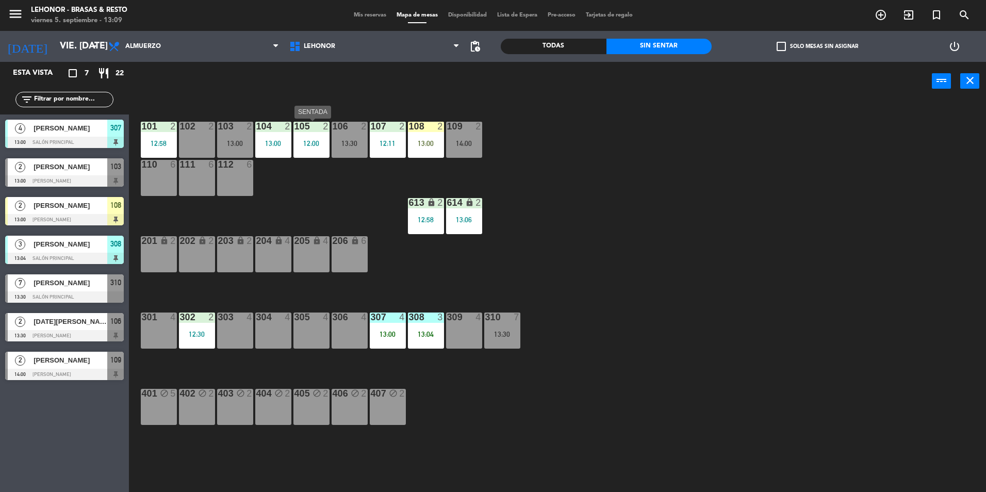
click at [316, 132] on div "105 2 12:00" at bounding box center [311, 140] width 36 height 36
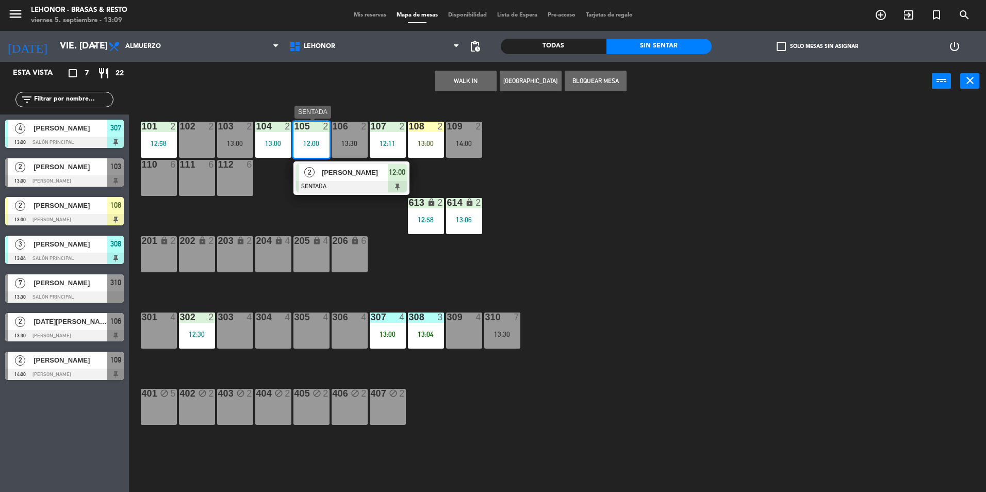
click at [345, 177] on span "[PERSON_NAME]" at bounding box center [355, 172] width 66 height 11
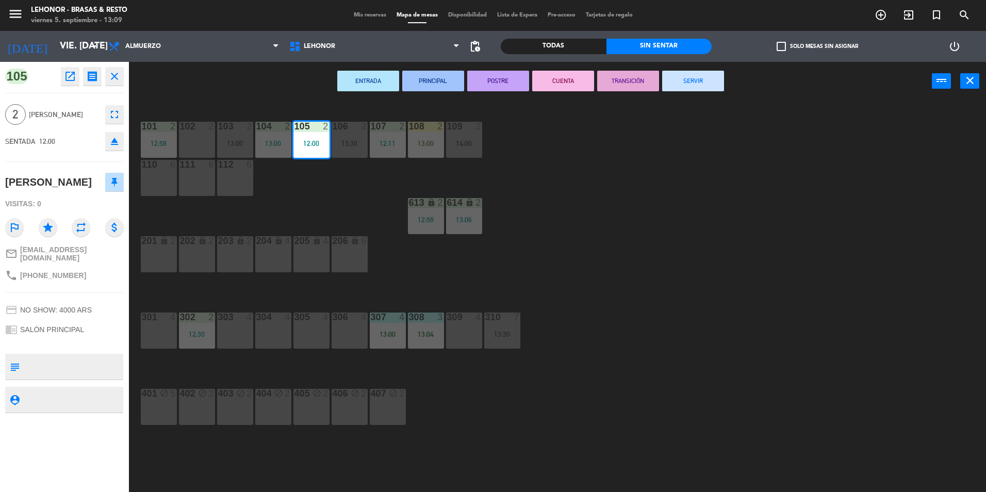
click at [574, 79] on button "CUENTA" at bounding box center [563, 81] width 62 height 21
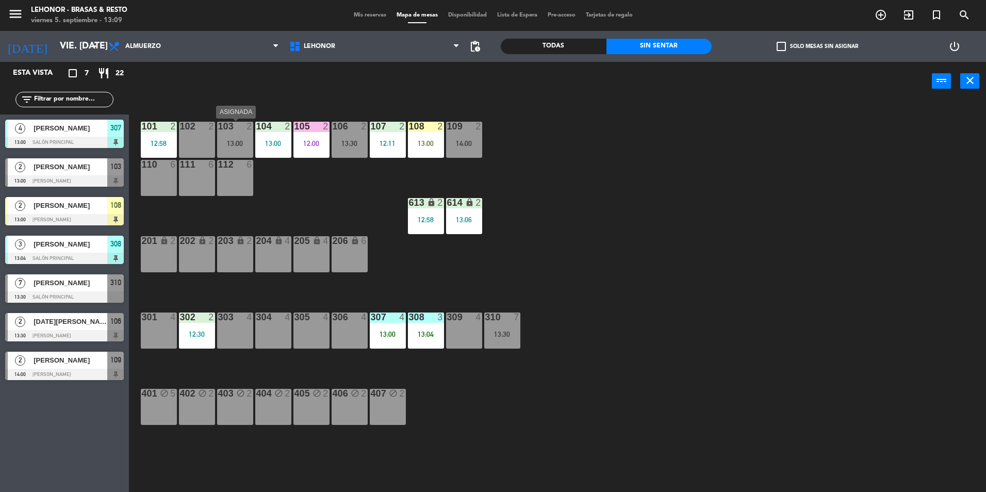
click at [235, 142] on div "13:00" at bounding box center [235, 143] width 36 height 7
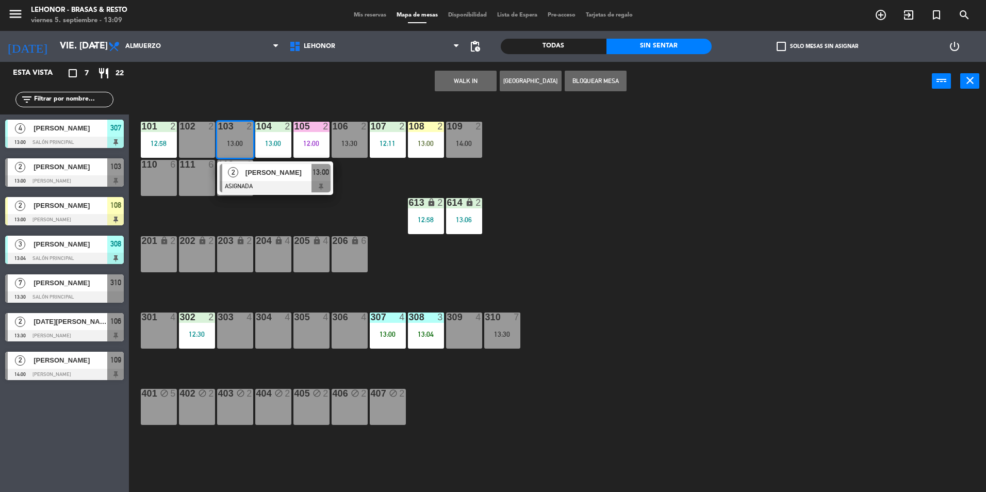
click at [262, 175] on span "[PERSON_NAME]" at bounding box center [278, 172] width 66 height 11
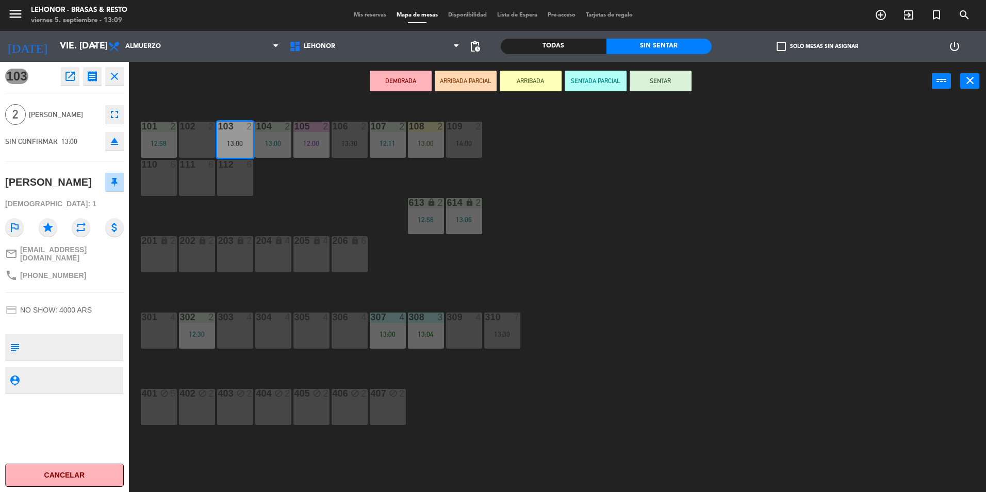
click at [582, 80] on button "SENTADA PARCIAL" at bounding box center [595, 81] width 62 height 21
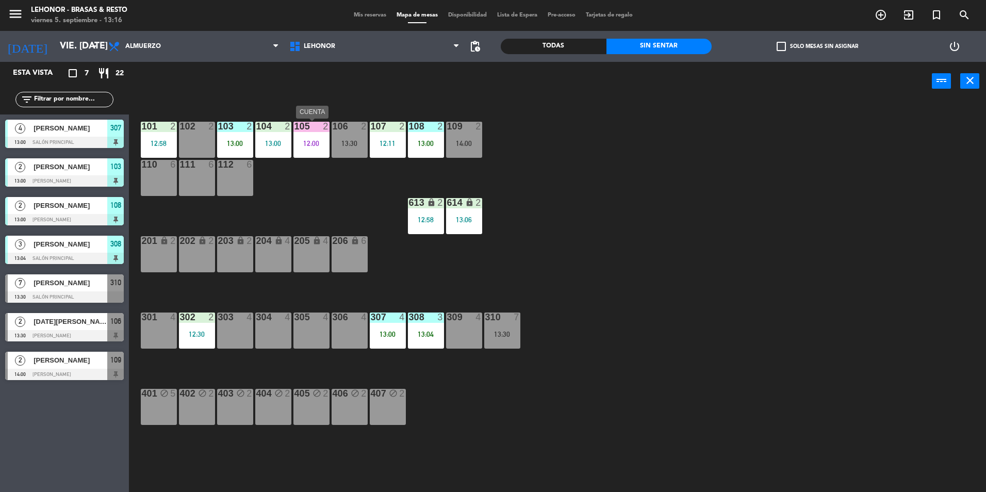
click at [311, 147] on div "105 2 12:00" at bounding box center [311, 140] width 36 height 36
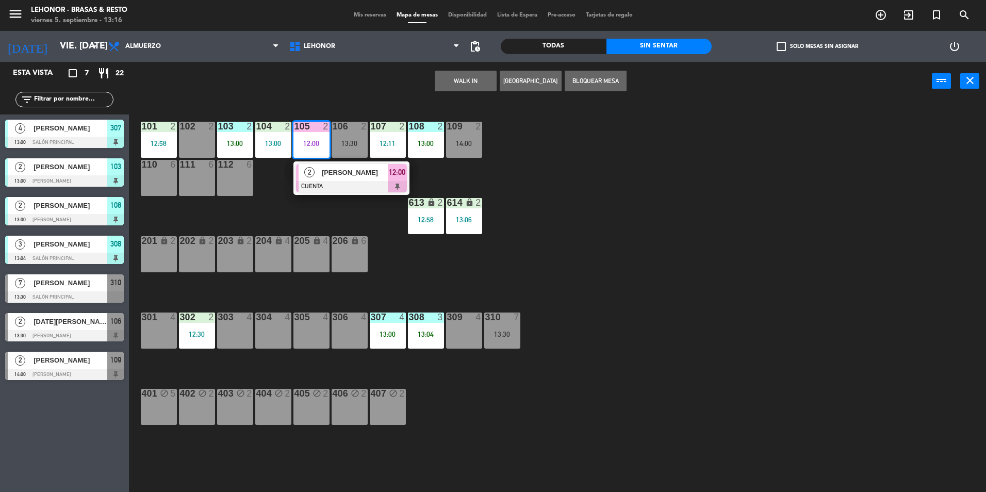
click at [336, 175] on span "[PERSON_NAME]" at bounding box center [355, 172] width 66 height 11
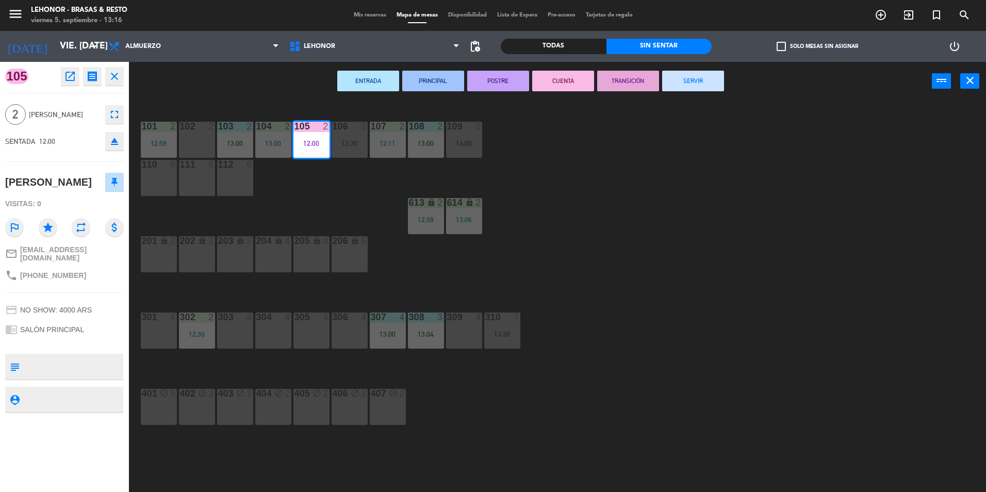
click at [708, 87] on button "SERVIR" at bounding box center [693, 81] width 62 height 21
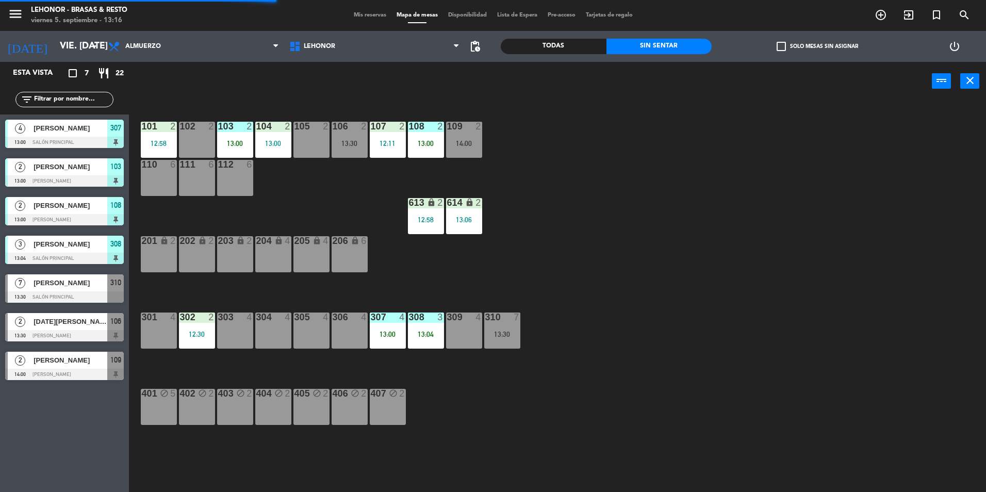
click at [391, 144] on div "12:11" at bounding box center [388, 143] width 36 height 7
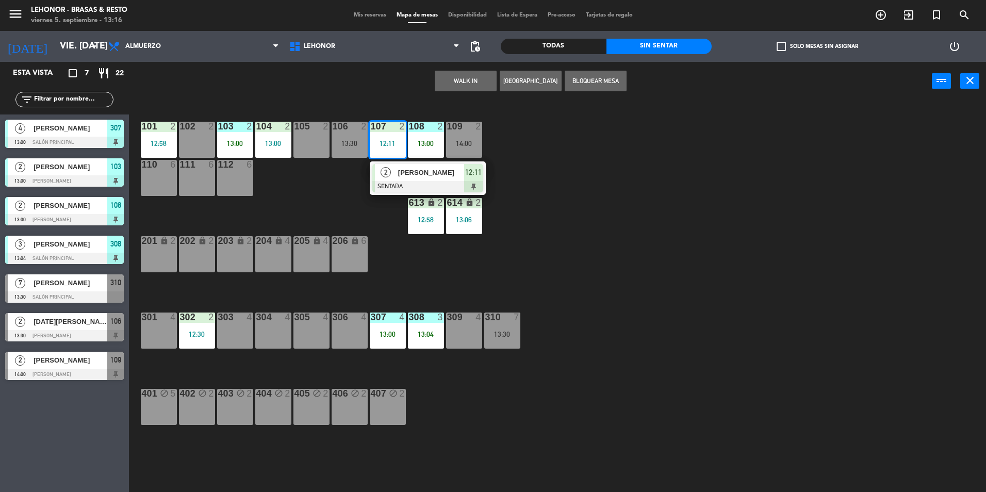
click at [731, 463] on div "101 2 12:58 102 2 103 2 13:00 104 2 13:00 105 2 106 2 13:30 107 2 12:11 2 [PERS…" at bounding box center [562, 298] width 847 height 391
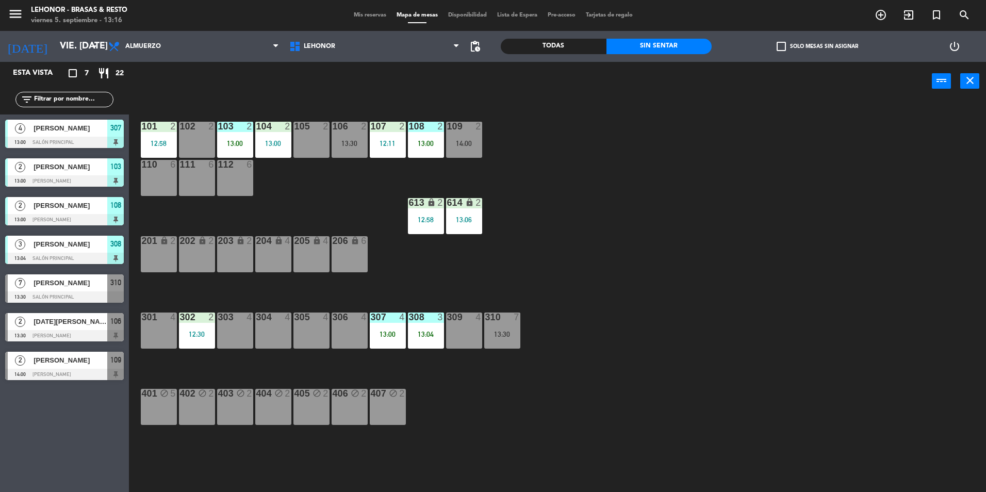
click at [398, 141] on div "12:11" at bounding box center [388, 143] width 36 height 7
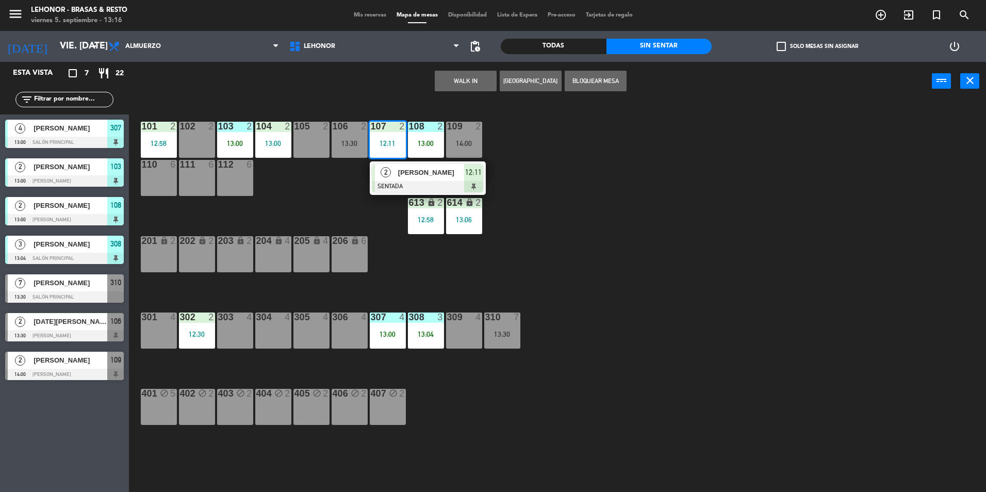
click at [414, 182] on div at bounding box center [427, 186] width 111 height 11
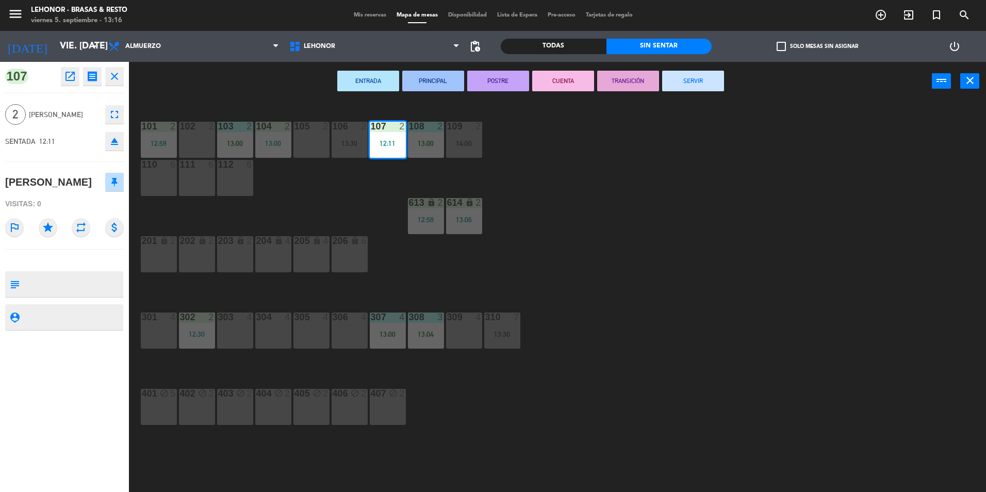
click at [709, 77] on button "SERVIR" at bounding box center [693, 81] width 62 height 21
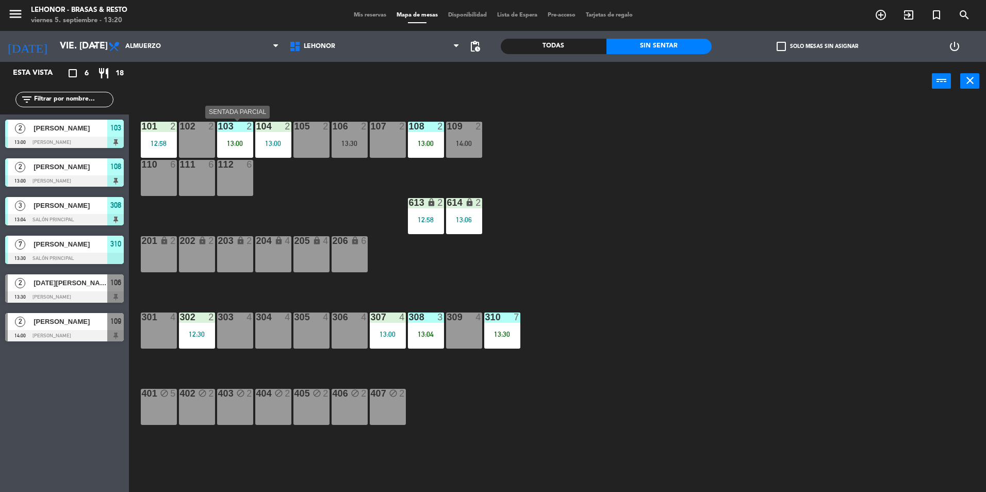
click at [242, 142] on div "13:00" at bounding box center [235, 143] width 36 height 7
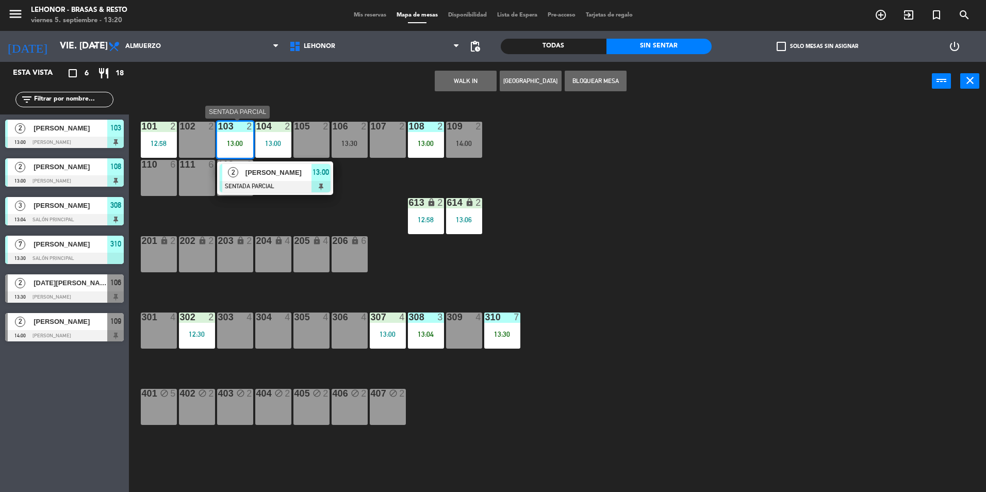
click at [277, 176] on span "[PERSON_NAME]" at bounding box center [278, 172] width 66 height 11
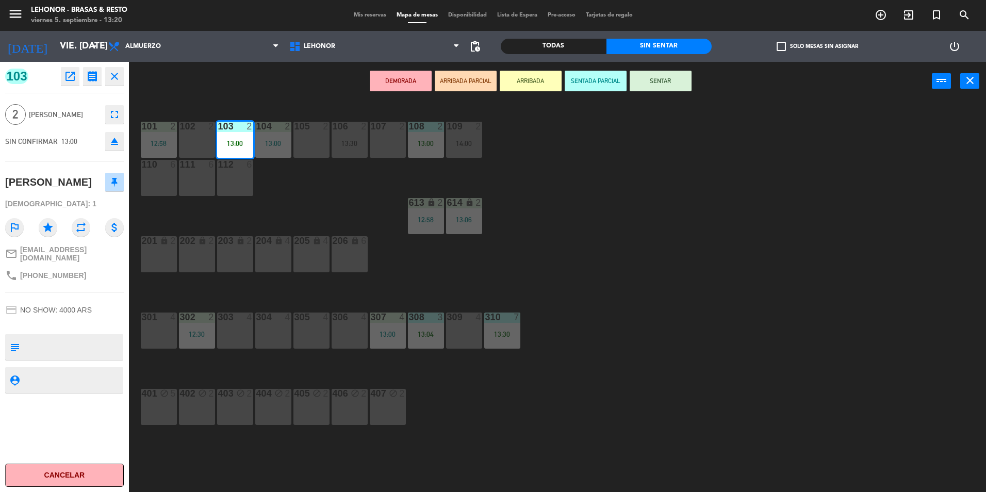
click at [669, 84] on button "SENTAR" at bounding box center [660, 81] width 62 height 21
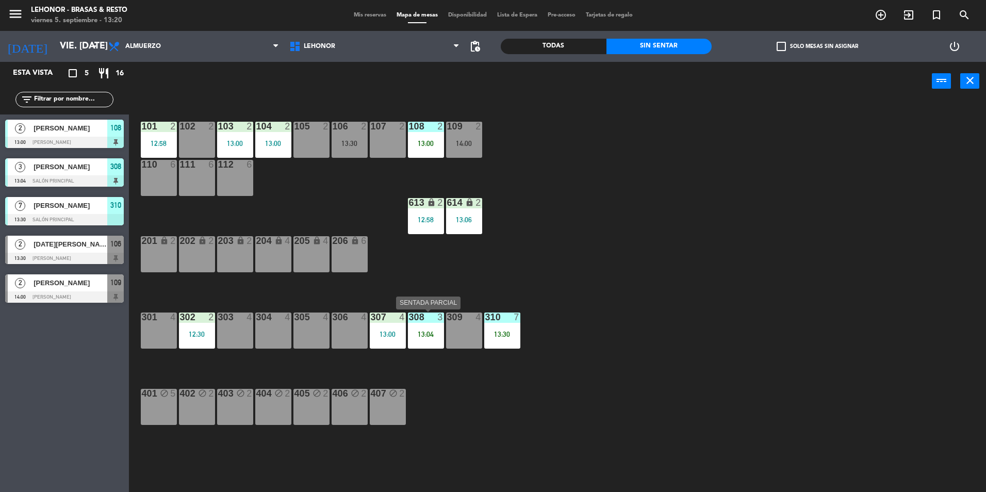
click at [440, 333] on div "13:04" at bounding box center [426, 333] width 36 height 7
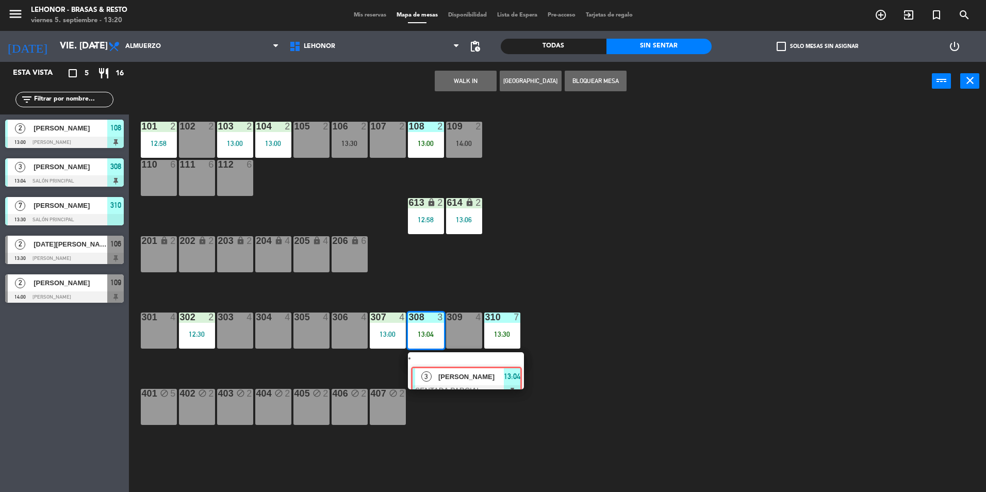
click at [446, 363] on div "3 [PERSON_NAME] SENTADA PARCIAL 13:04" at bounding box center [465, 370] width 131 height 37
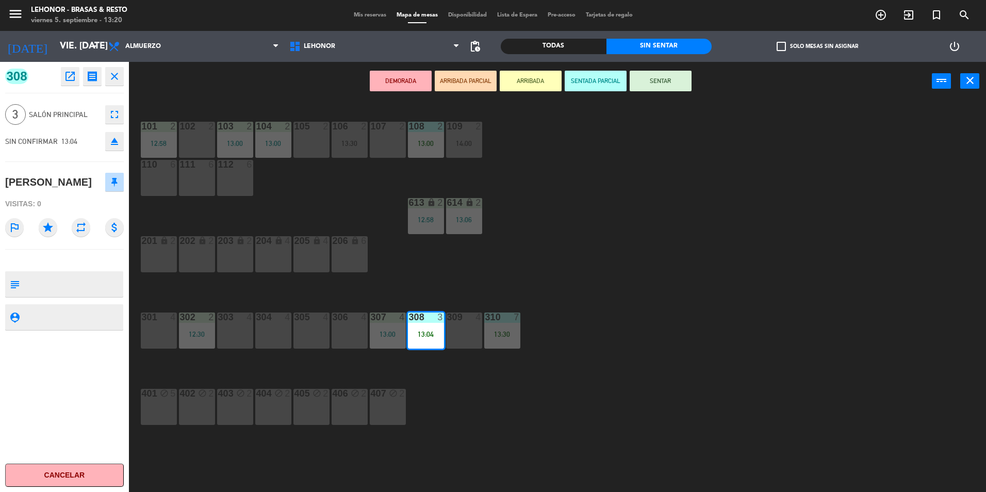
click at [66, 80] on icon "open_in_new" at bounding box center [70, 76] width 12 height 12
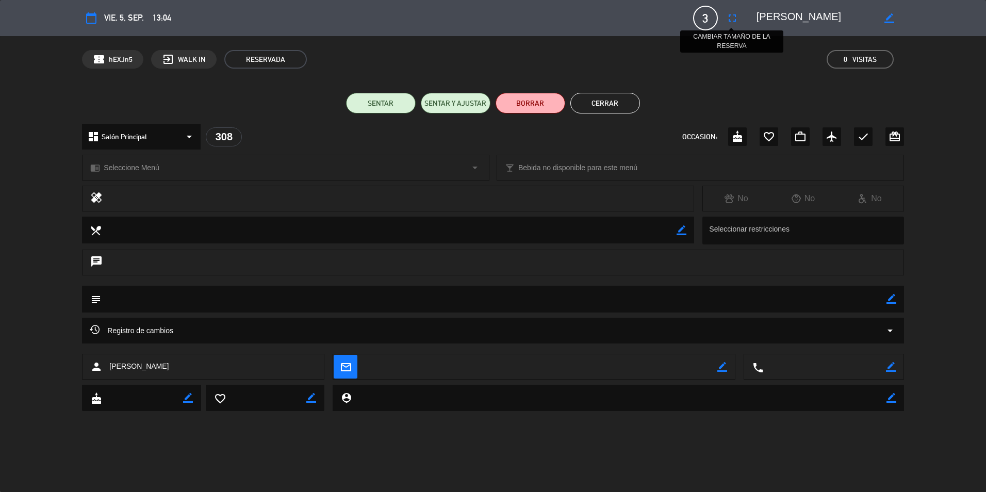
click at [730, 20] on icon "fullscreen" at bounding box center [732, 18] width 12 height 12
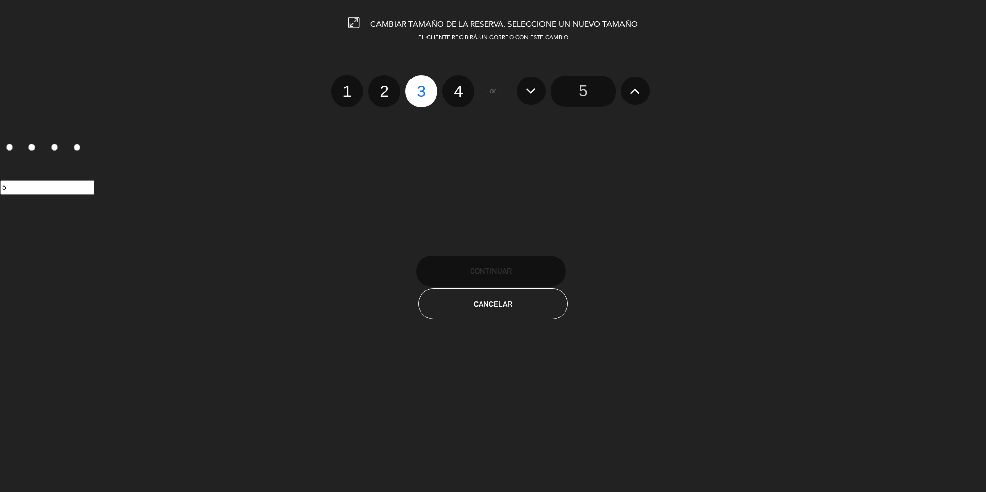
click at [394, 95] on label "2" at bounding box center [384, 91] width 32 height 32
click at [386, 86] on input "2" at bounding box center [382, 82] width 7 height 7
radio input "true"
radio input "false"
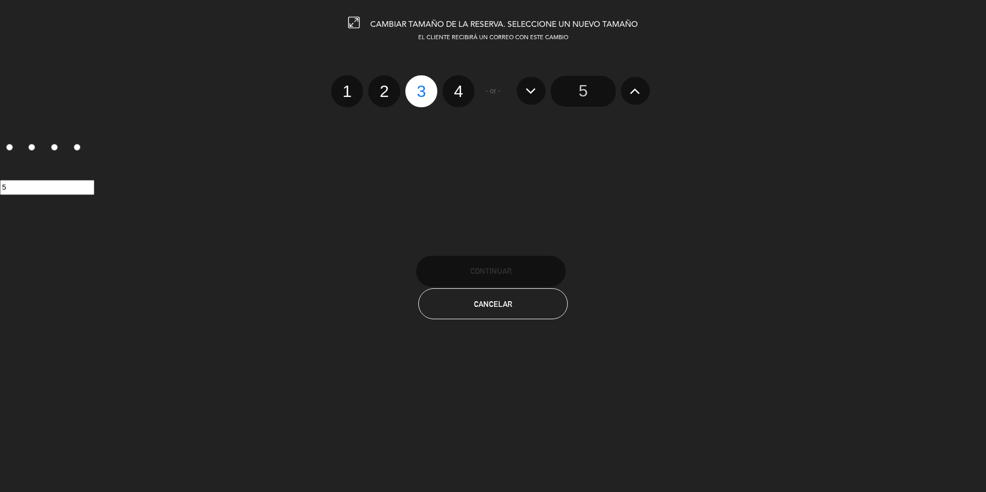
radio input "false"
radio input "true"
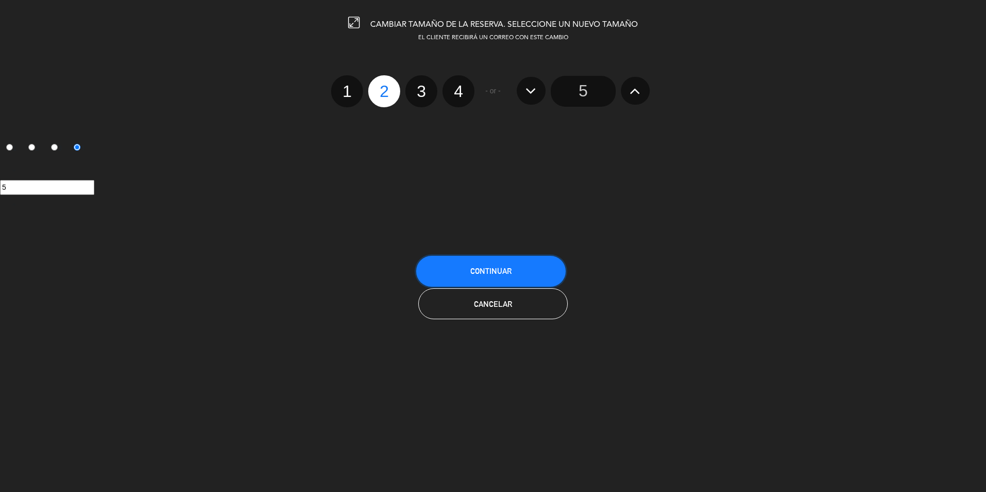
click at [511, 265] on button "Continuar" at bounding box center [490, 271] width 149 height 31
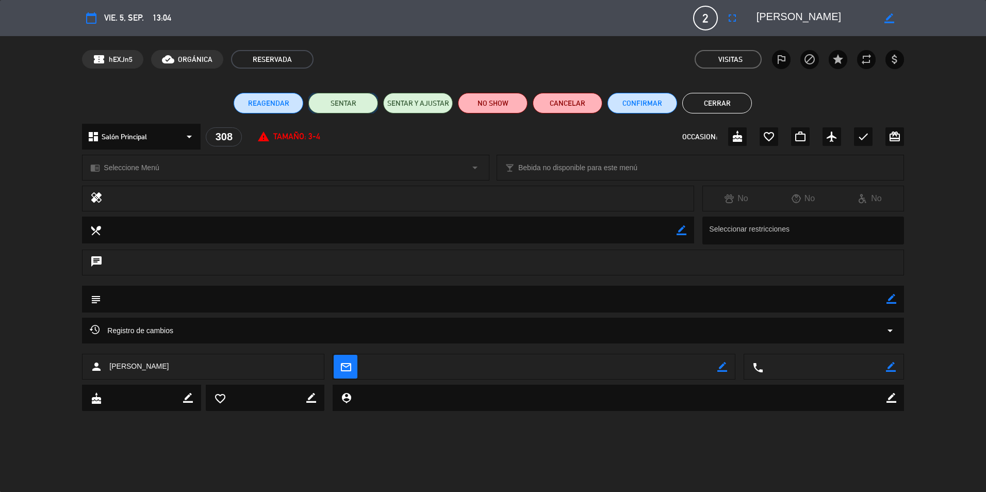
click at [348, 105] on button "SENTAR" at bounding box center [343, 103] width 70 height 21
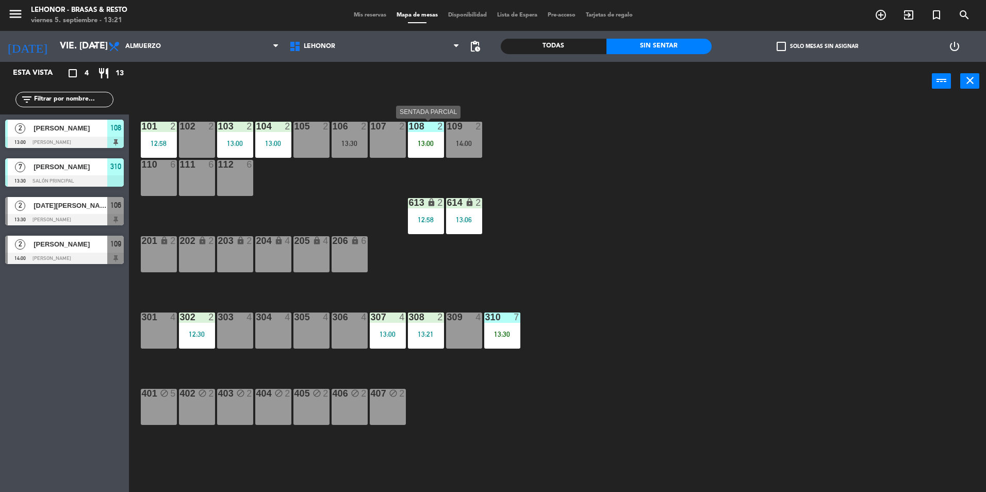
click at [426, 133] on div "108 2 13:00" at bounding box center [426, 140] width 36 height 36
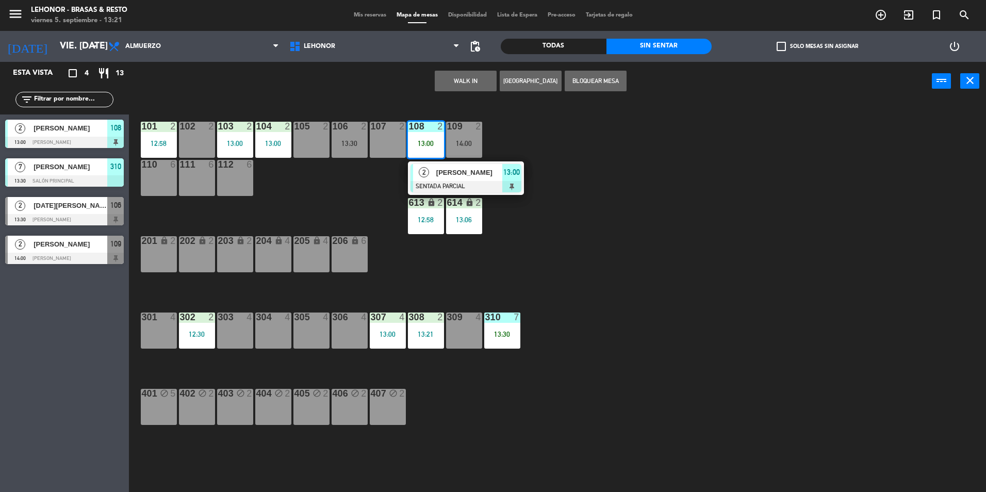
click at [503, 422] on div "101 2 12:58 102 2 103 2 13:00 104 2 13:00 105 2 106 2 13:30 107 2 108 2 13:00 2…" at bounding box center [562, 298] width 847 height 391
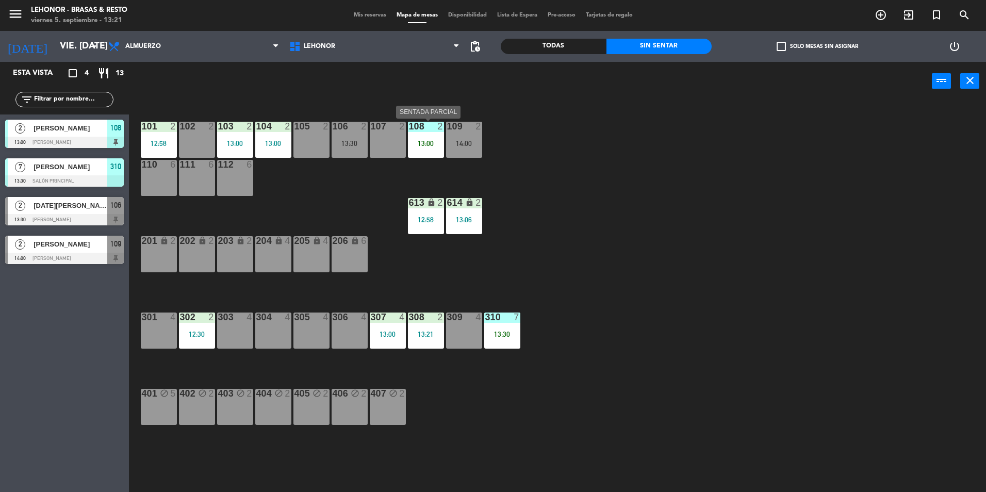
click at [431, 136] on div "108 2 13:00" at bounding box center [426, 140] width 36 height 36
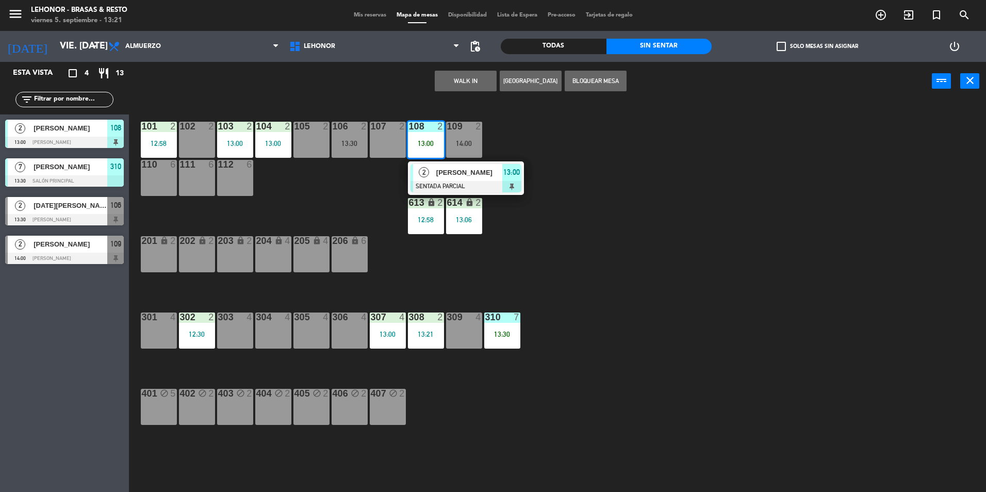
click at [445, 174] on span "[PERSON_NAME]" at bounding box center [469, 172] width 66 height 11
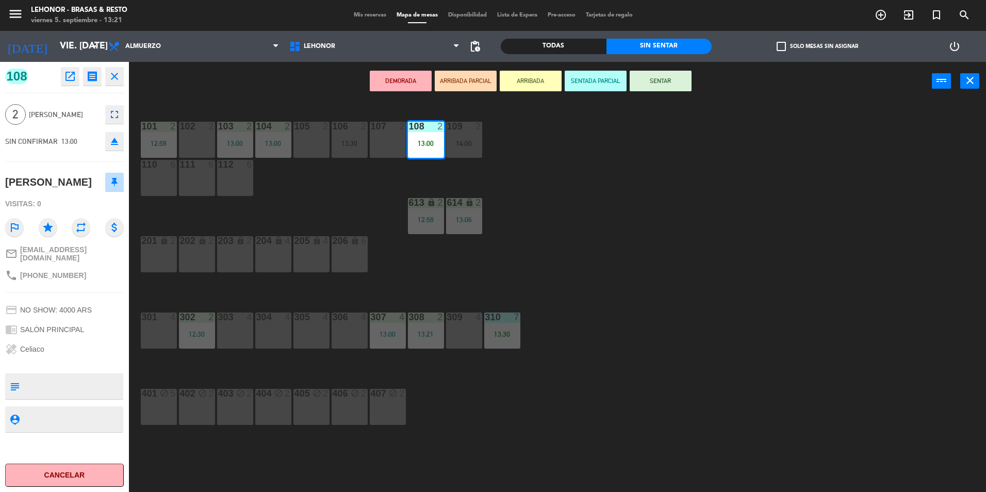
click at [670, 82] on button "SENTAR" at bounding box center [660, 81] width 62 height 21
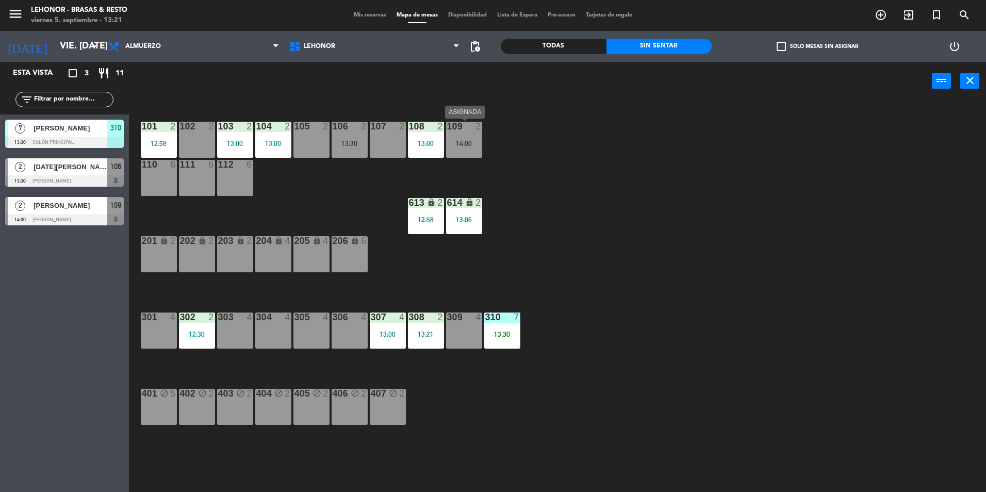
click at [474, 133] on div "109 2 14:00" at bounding box center [464, 140] width 36 height 36
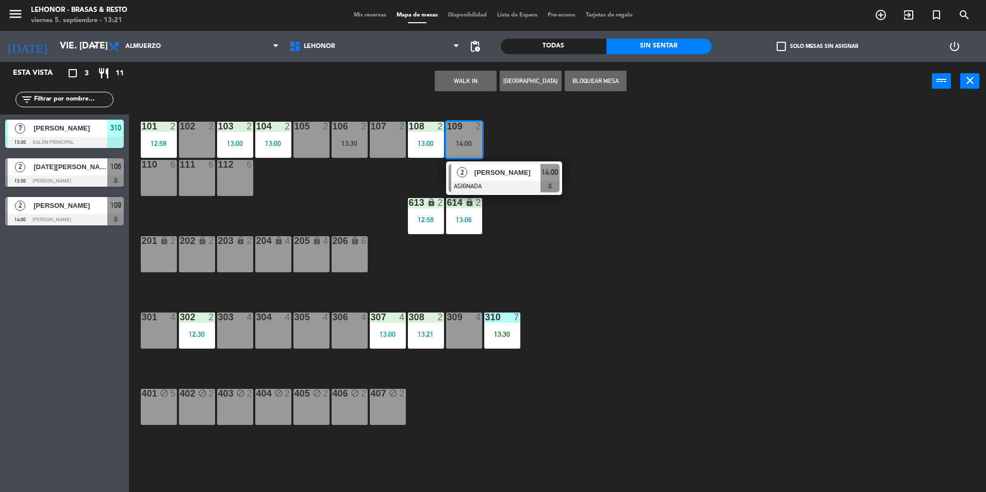
click at [81, 417] on div "Esta vista crop_square 3 restaurant 11 filter_list 7 [PERSON_NAME][GEOGRAPHIC_D…" at bounding box center [64, 277] width 129 height 430
click at [225, 487] on div "101 2 12:58 102 2 103 2 13:00 104 2 13:00 105 2 106 2 13:30 107 2 108 2 13:00 1…" at bounding box center [562, 298] width 847 height 391
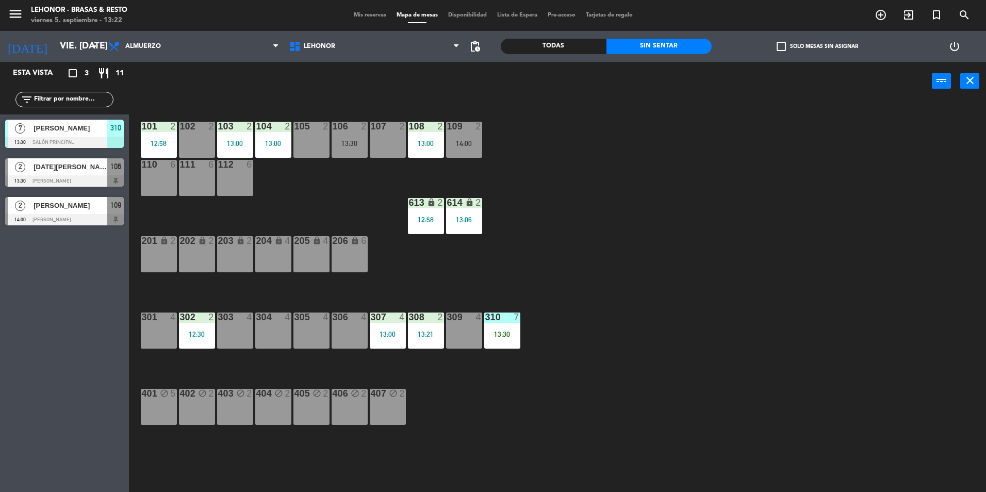
click at [309, 151] on div "105 2" at bounding box center [311, 140] width 36 height 36
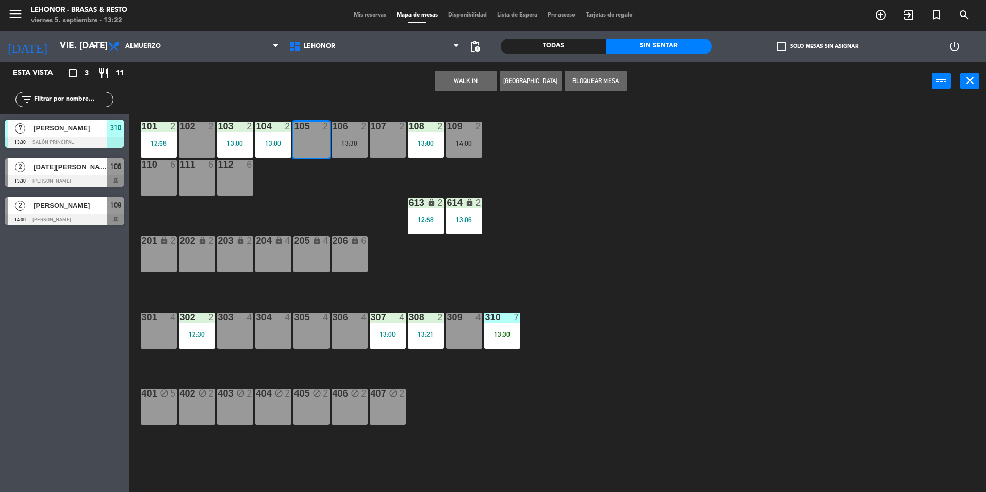
click at [301, 201] on div "101 2 12:58 102 2 103 2 13:00 104 2 13:00 105 2 106 2 13:30 107 2 108 2 13:00 1…" at bounding box center [562, 298] width 847 height 391
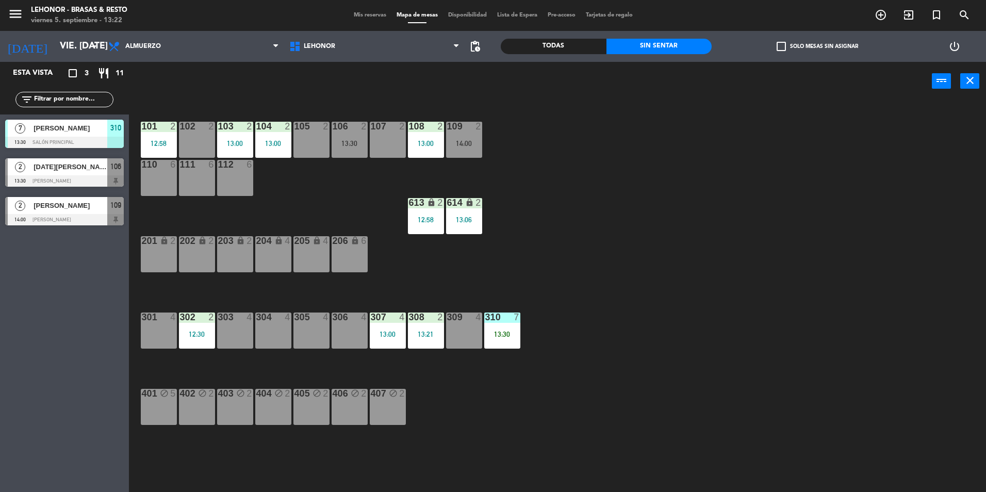
click at [242, 152] on div "103 2 13:00" at bounding box center [235, 140] width 36 height 36
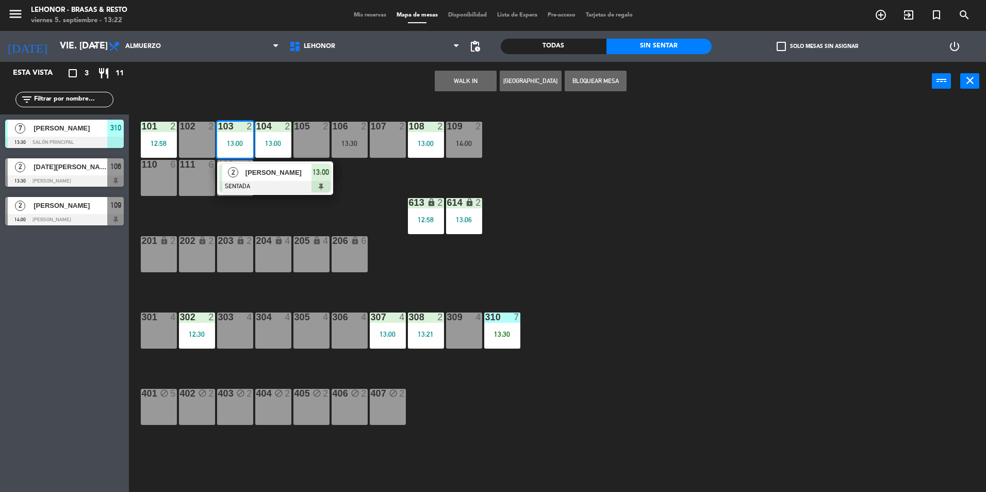
click at [382, 148] on div "107 2" at bounding box center [388, 140] width 36 height 36
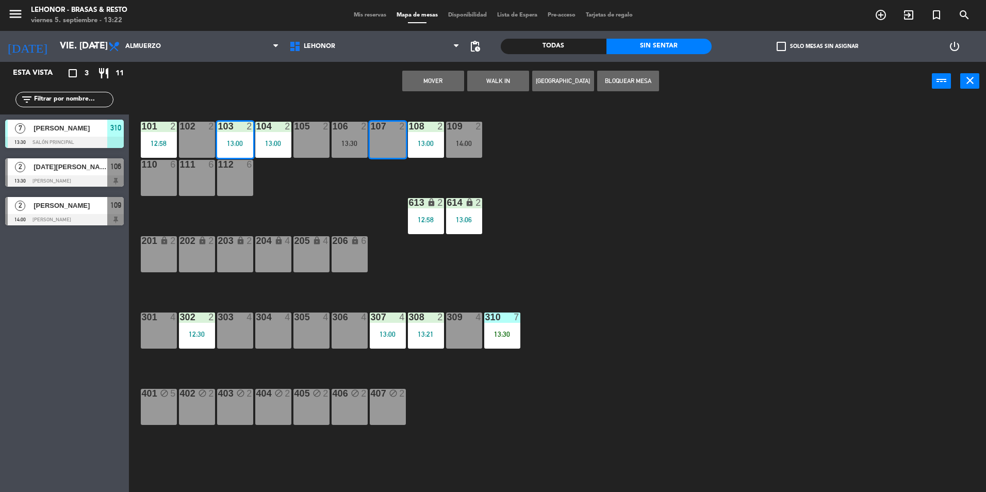
click at [439, 89] on button "Mover" at bounding box center [433, 81] width 62 height 21
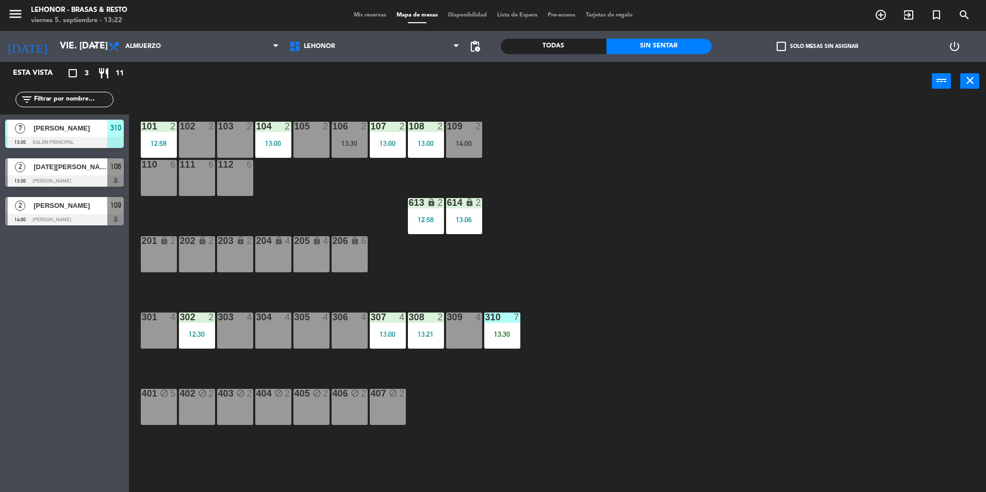
click at [622, 170] on div "101 2 12:58 102 2 103 2 104 2 13:00 105 2 106 2 13:30 107 2 13:00 108 2 13:00 1…" at bounding box center [562, 298] width 847 height 391
click at [392, 147] on div "107 2 13:00" at bounding box center [388, 140] width 36 height 36
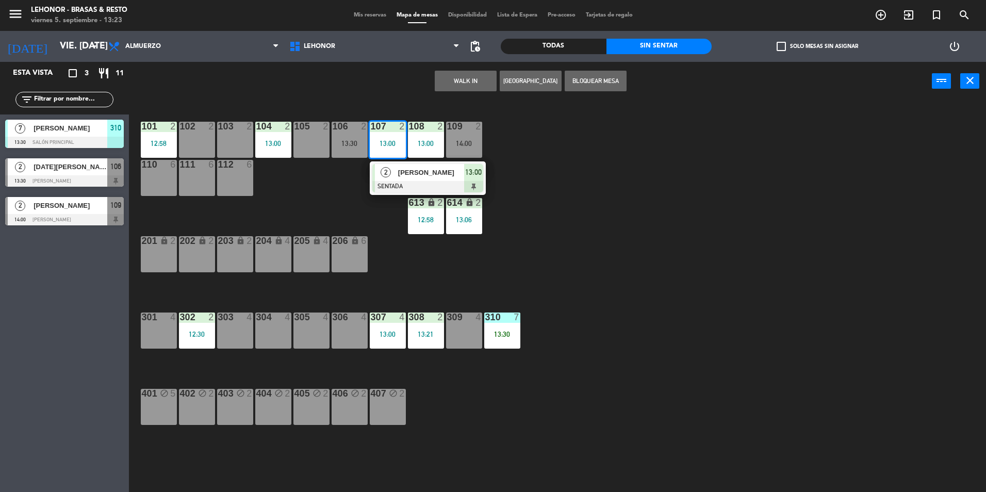
click at [312, 144] on div "105 2" at bounding box center [311, 140] width 36 height 36
click at [427, 83] on button "Mover" at bounding box center [433, 81] width 62 height 21
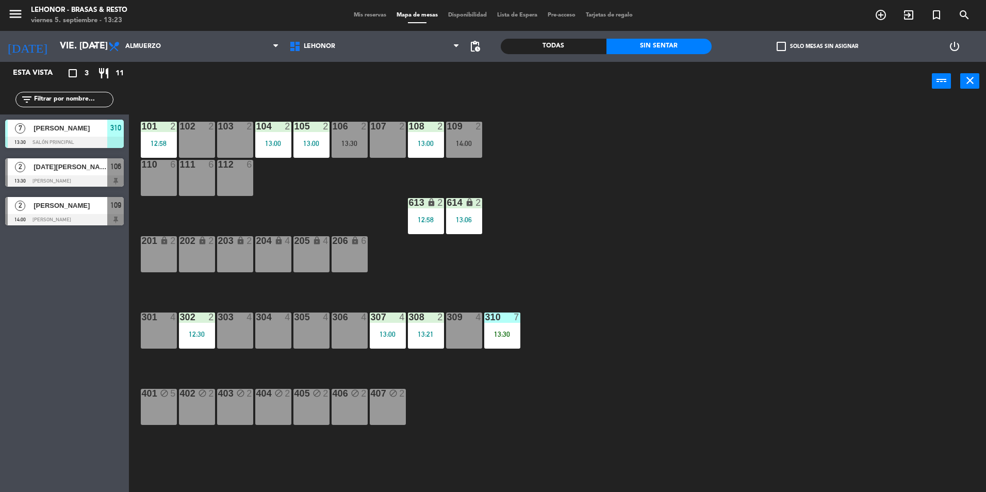
click at [619, 263] on div "101 2 12:58 102 2 103 2 104 2 13:00 105 2 13:00 106 2 13:30 107 2 108 2 13:00 1…" at bounding box center [562, 298] width 847 height 391
click at [313, 144] on div "13:00" at bounding box center [311, 143] width 36 height 7
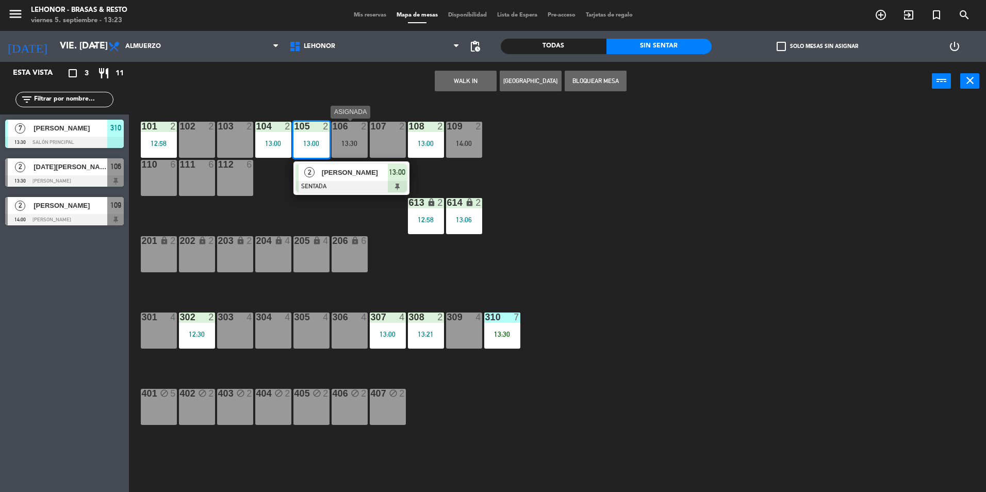
click at [344, 144] on div "13:30" at bounding box center [349, 143] width 36 height 7
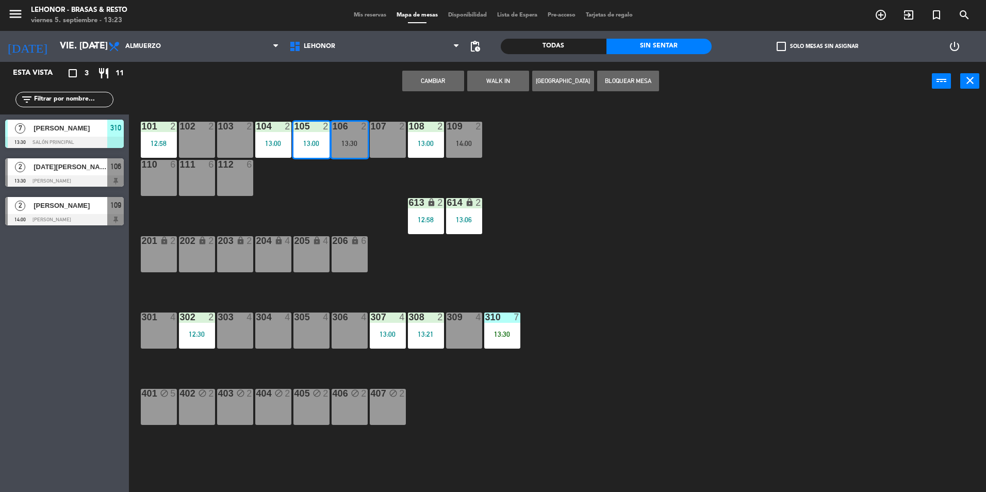
click at [411, 82] on button "Cambiar" at bounding box center [433, 81] width 62 height 21
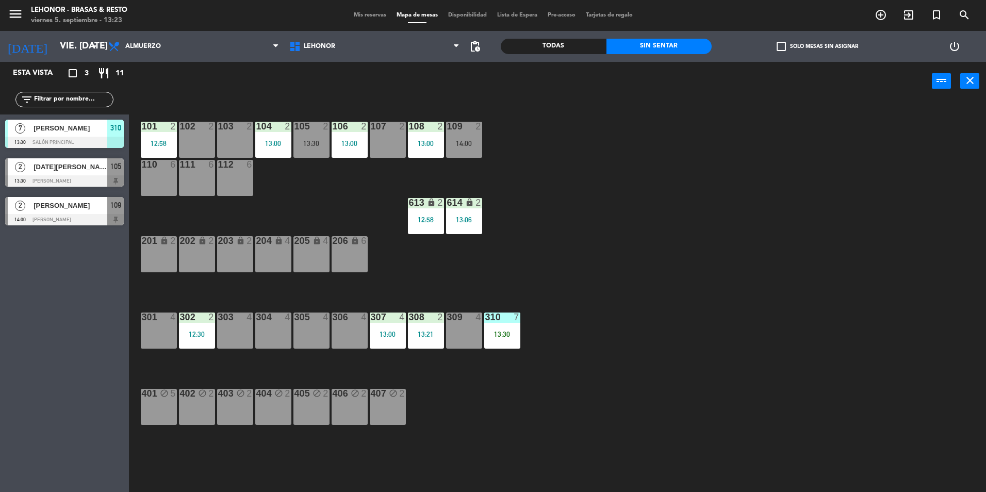
click at [278, 462] on div "101 2 12:58 102 2 103 2 104 2 13:00 105 2 13:30 106 2 13:00 107 2 108 2 13:00 1…" at bounding box center [562, 298] width 847 height 391
